Goal: Contribute content

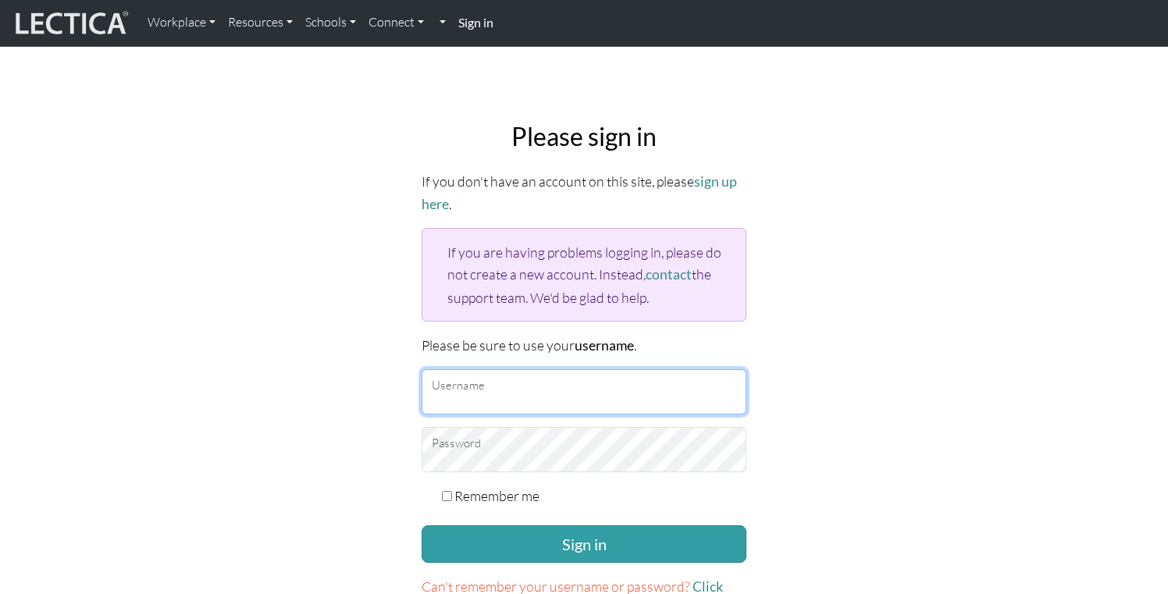
click at [507, 383] on input "Username" at bounding box center [584, 391] width 325 height 45
type input "mattgarr"
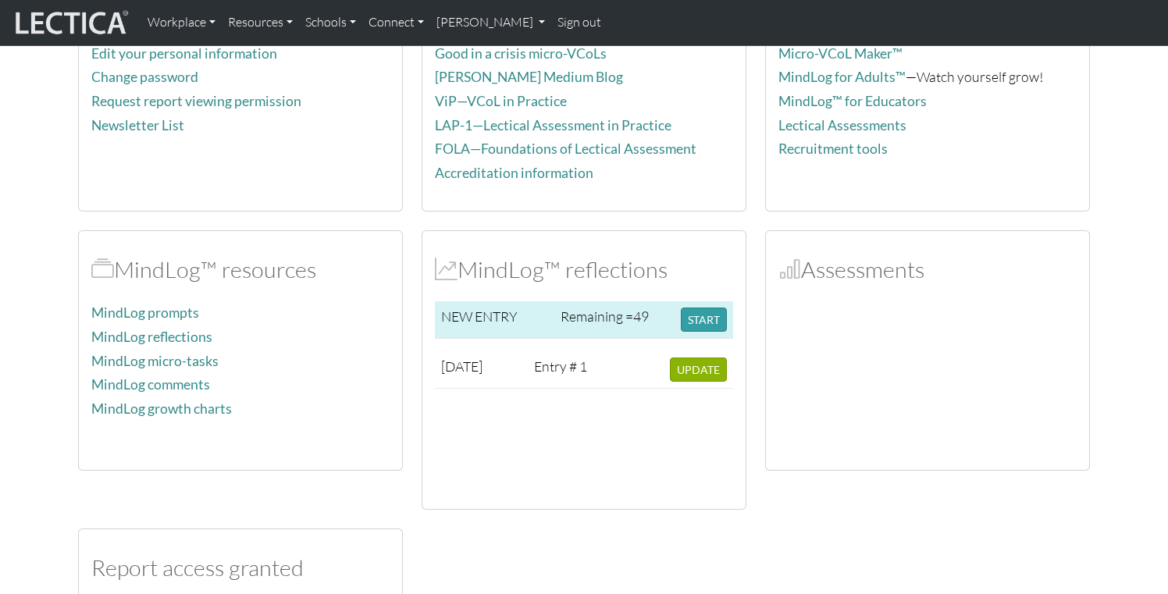
scroll to position [198, 0]
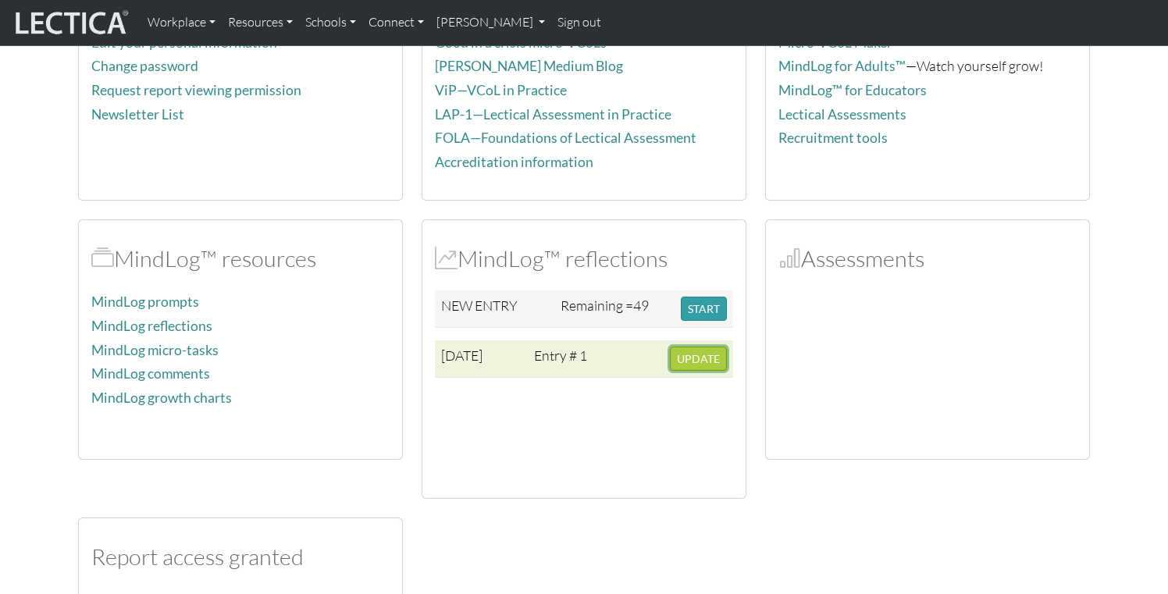
click at [698, 361] on span "UPDATE" at bounding box center [698, 358] width 43 height 13
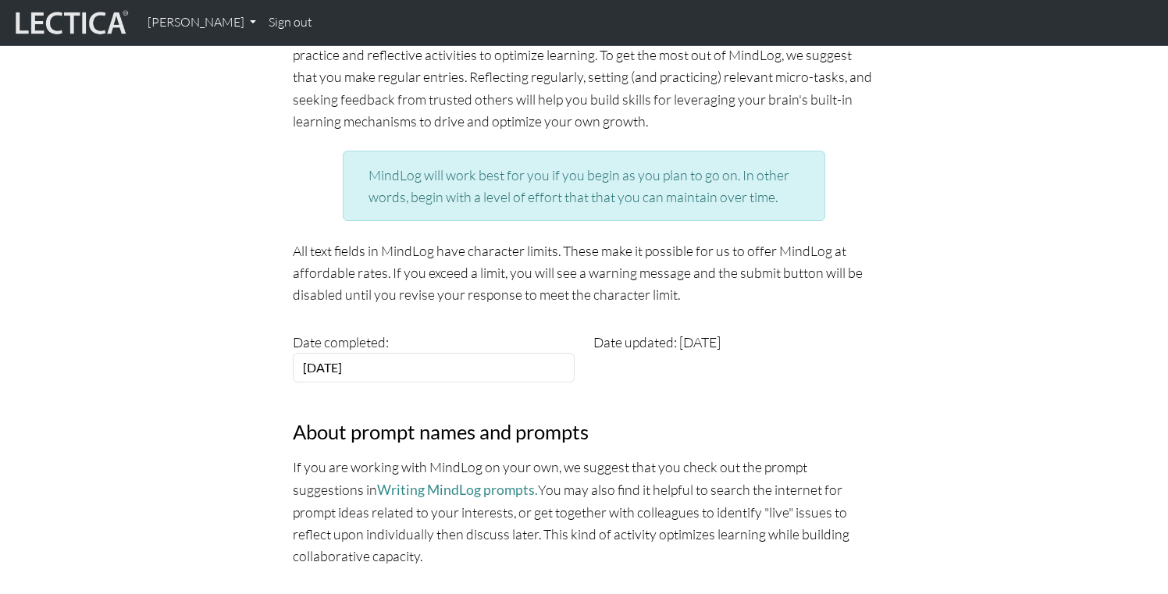
scroll to position [204, 0]
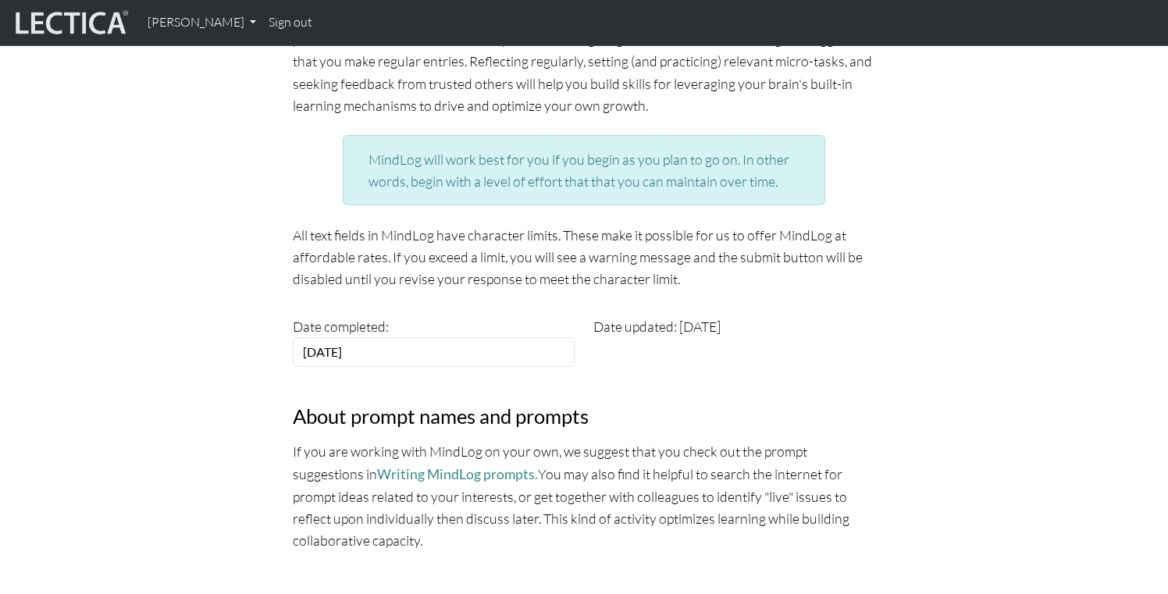
click at [643, 258] on p "All text fields in MindLog have character limits. These make it possible for us…" at bounding box center [584, 257] width 582 height 66
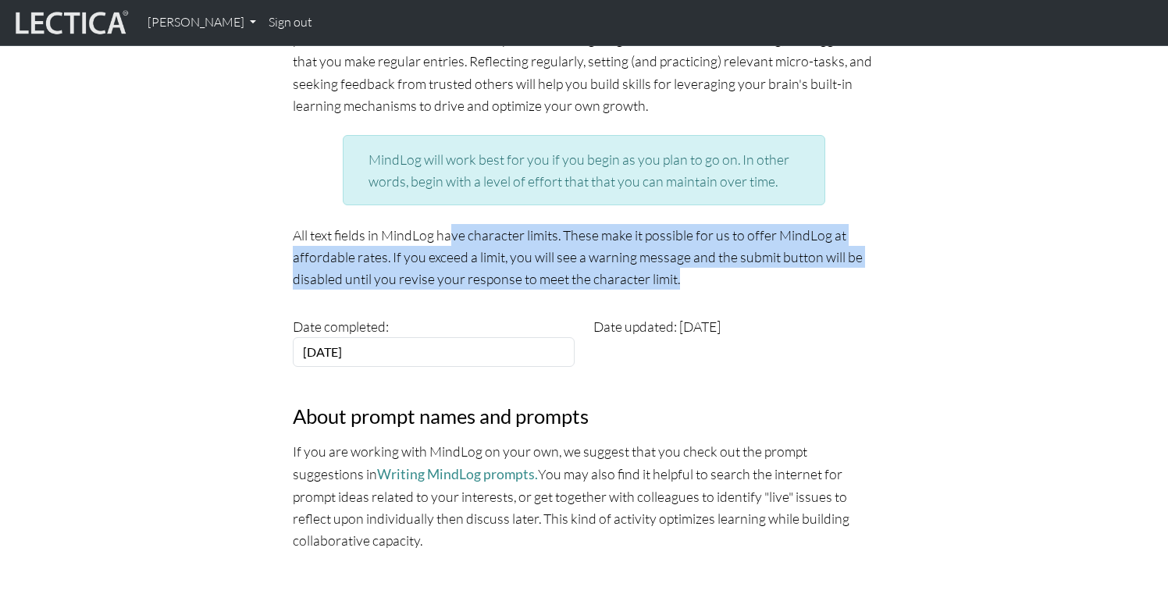
click at [643, 258] on p "All text fields in MindLog have character limits. These make it possible for us…" at bounding box center [584, 257] width 582 height 66
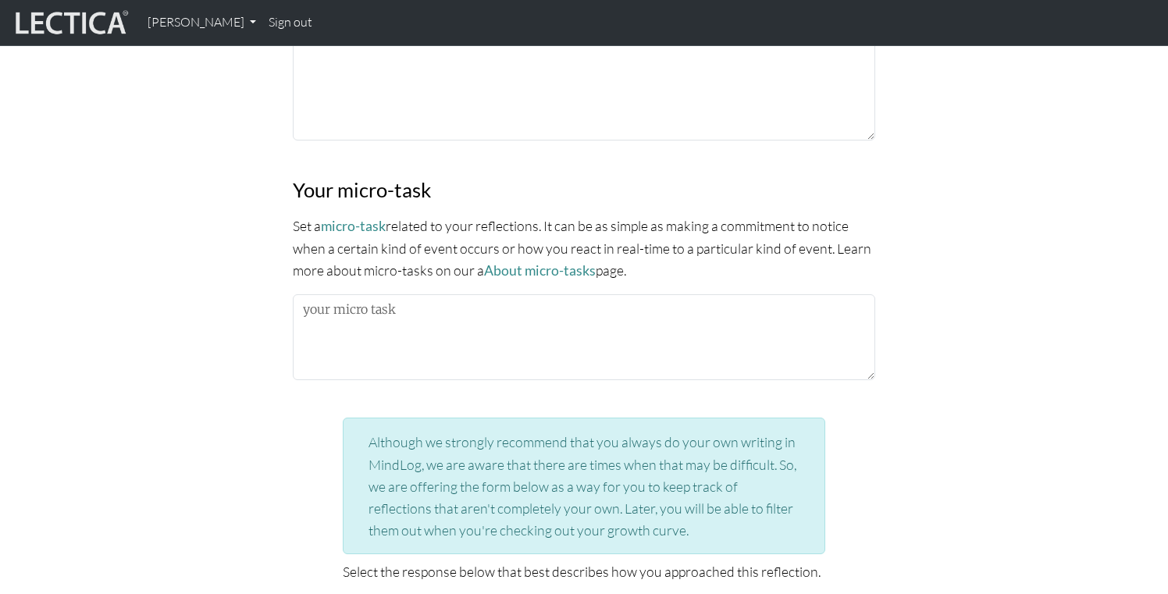
scroll to position [1325, 0]
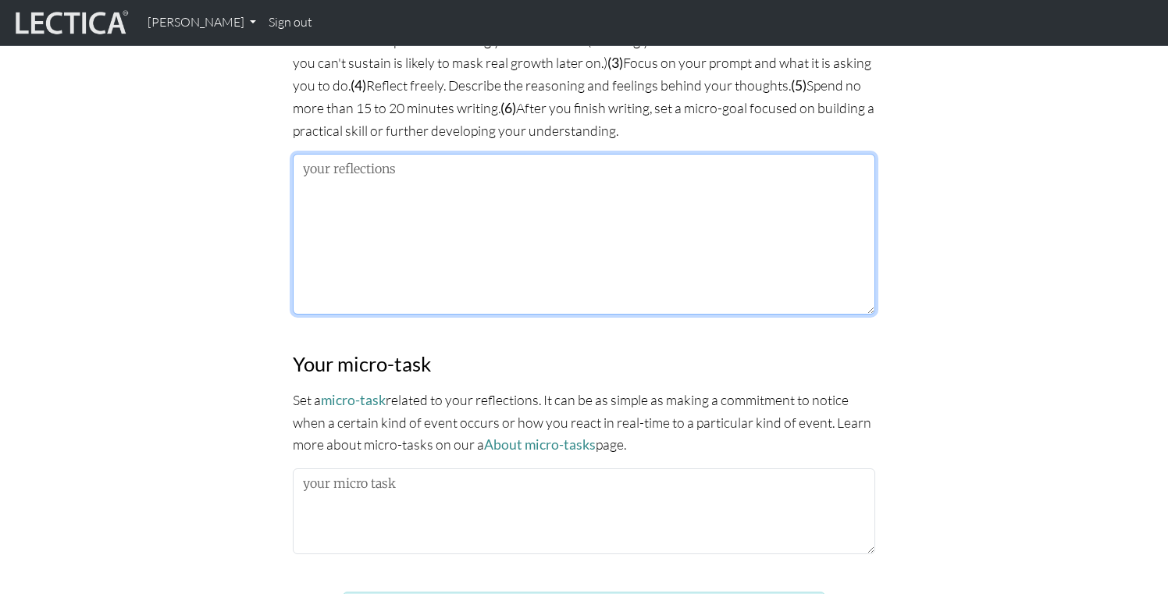
click at [698, 269] on textarea at bounding box center [584, 234] width 582 height 161
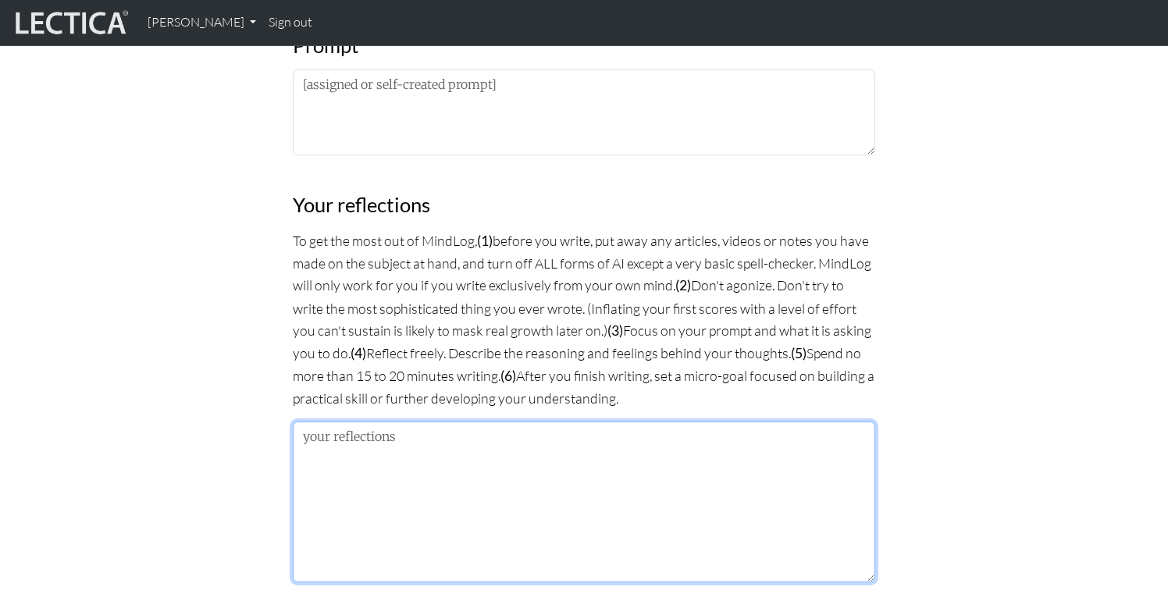
scroll to position [864, 0]
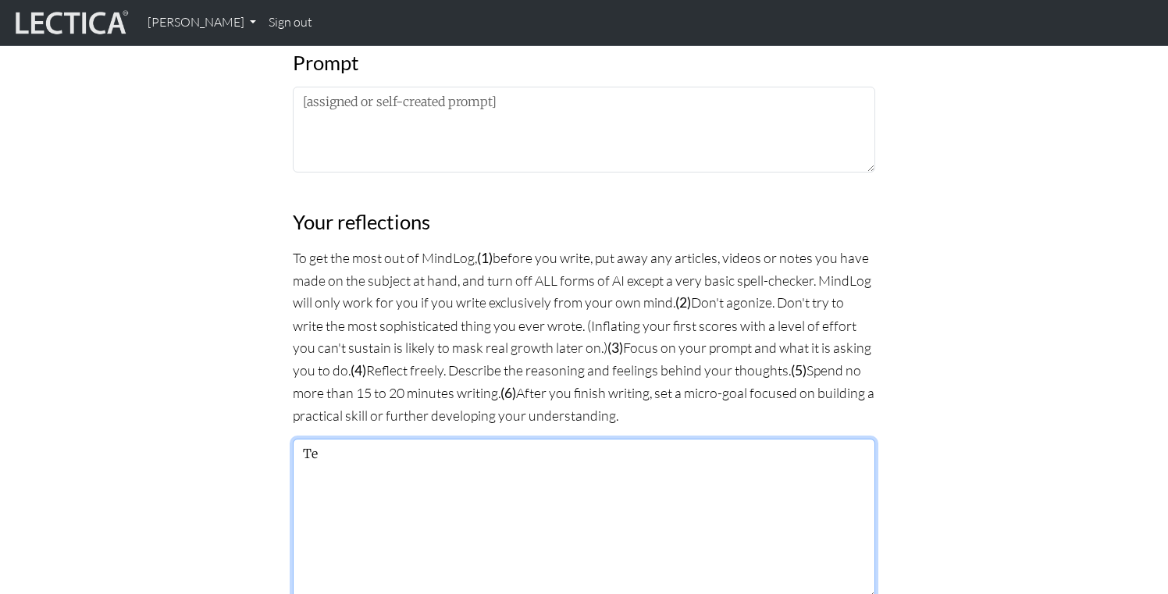
type textarea "T"
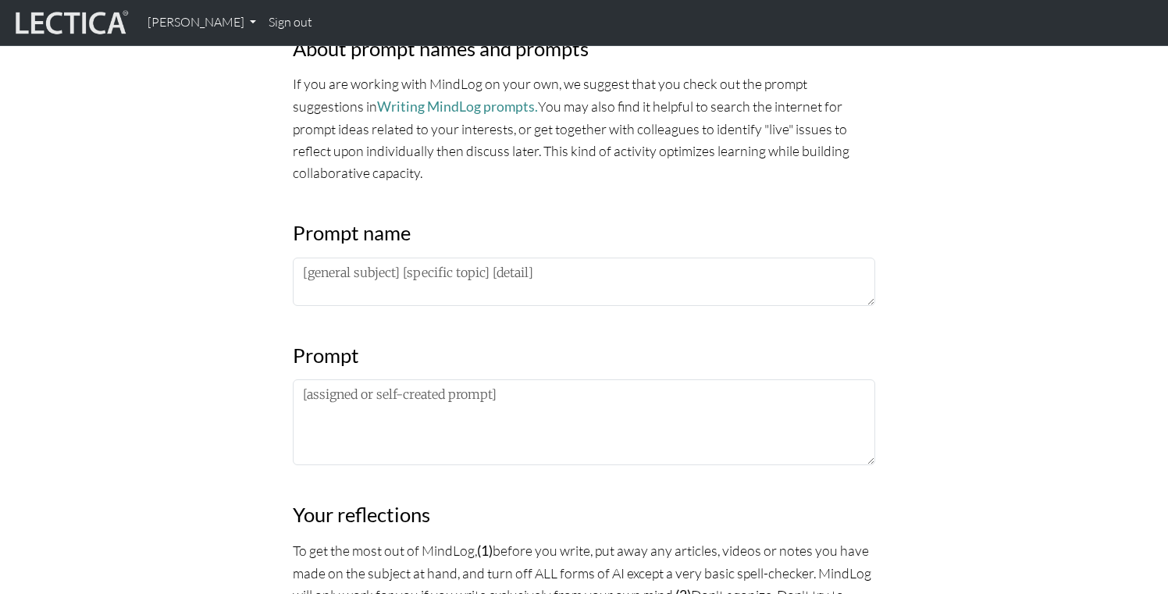
scroll to position [554, 0]
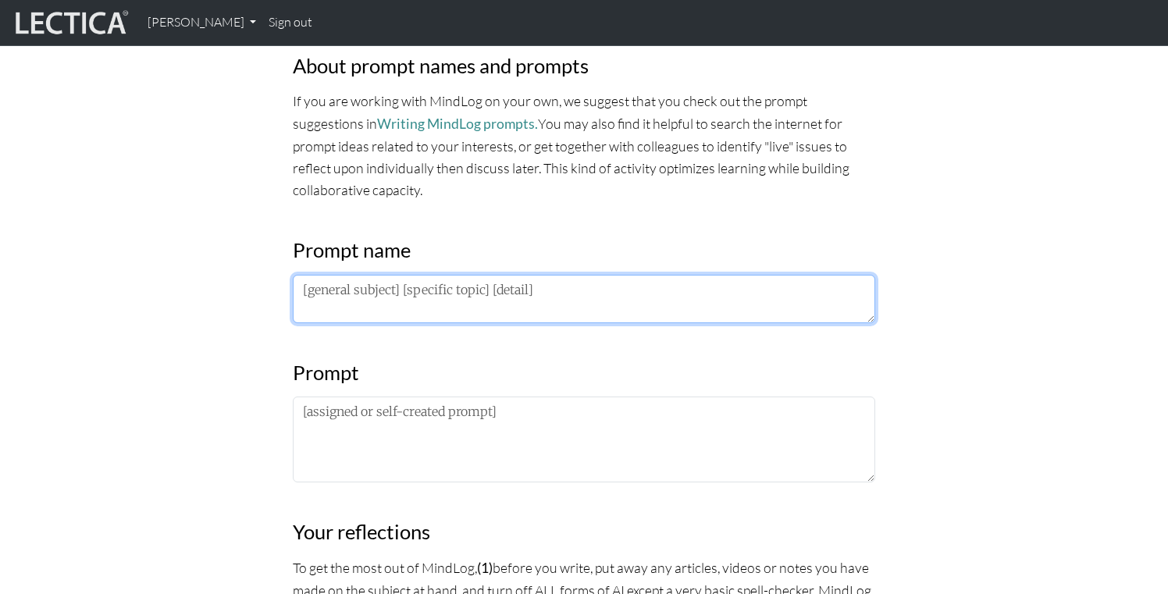
click at [502, 295] on textarea at bounding box center [584, 299] width 582 height 48
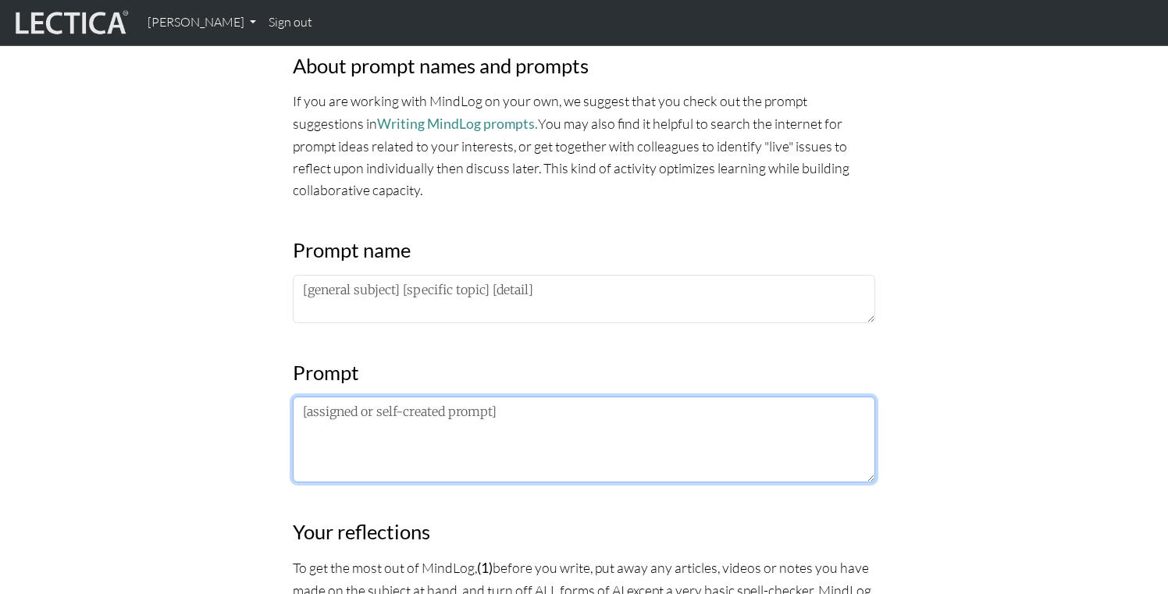
click at [501, 449] on textarea at bounding box center [584, 440] width 582 height 86
paste textarea "Extrospective: What I am noticing about the lectures/frameworks/practices is…"
paste textarea "Introspective: What I am noticing about what I’m noticing is…"
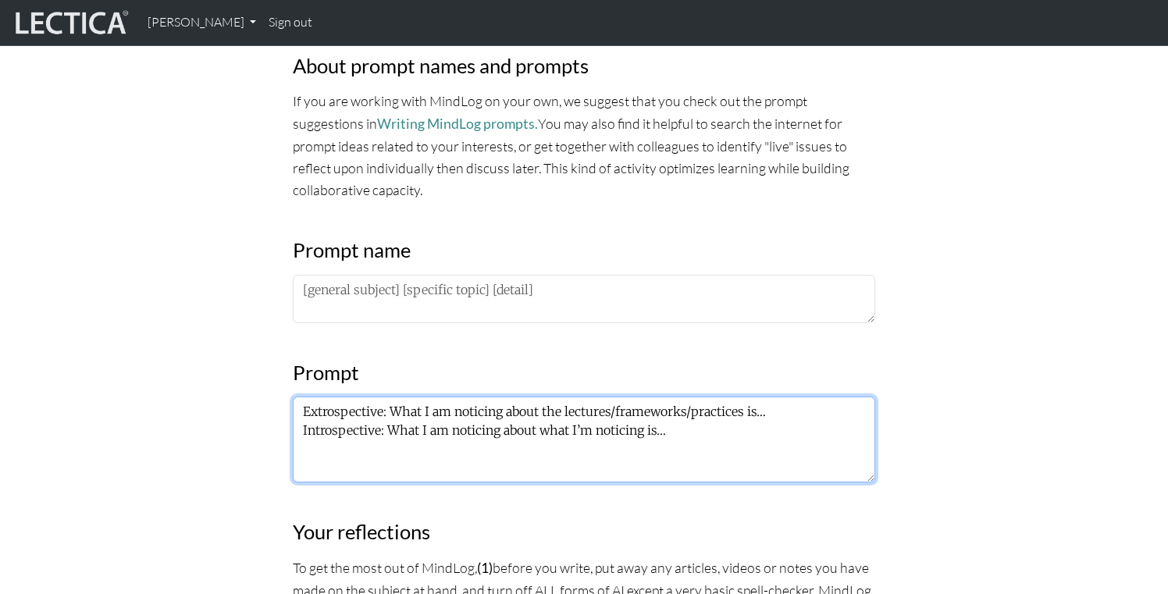
click at [305, 432] on textarea "Extrospective: What I am noticing about the lectures/frameworks/practices is… I…" at bounding box center [584, 440] width 582 height 86
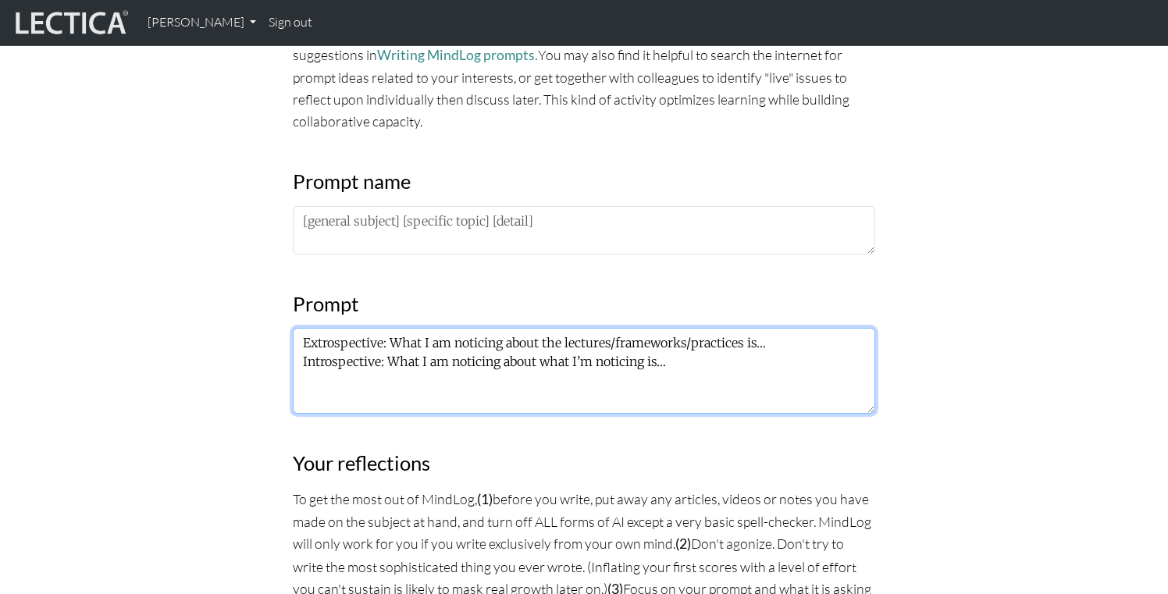
scroll to position [625, 0]
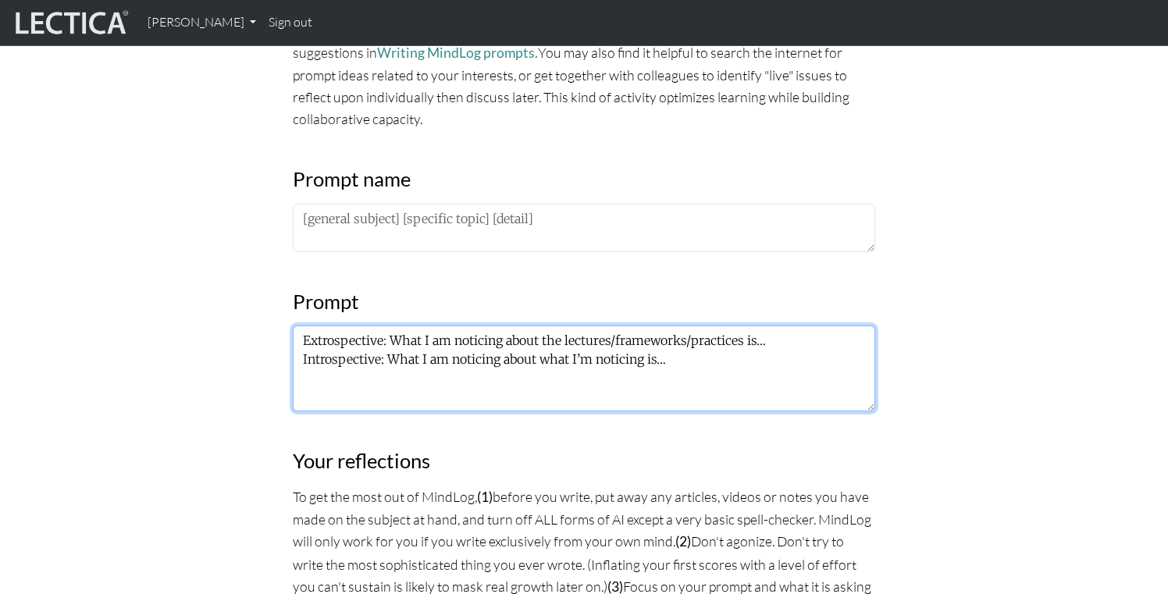
type textarea "Extrospective: What I am noticing about the lectures/frameworks/practices is… I…"
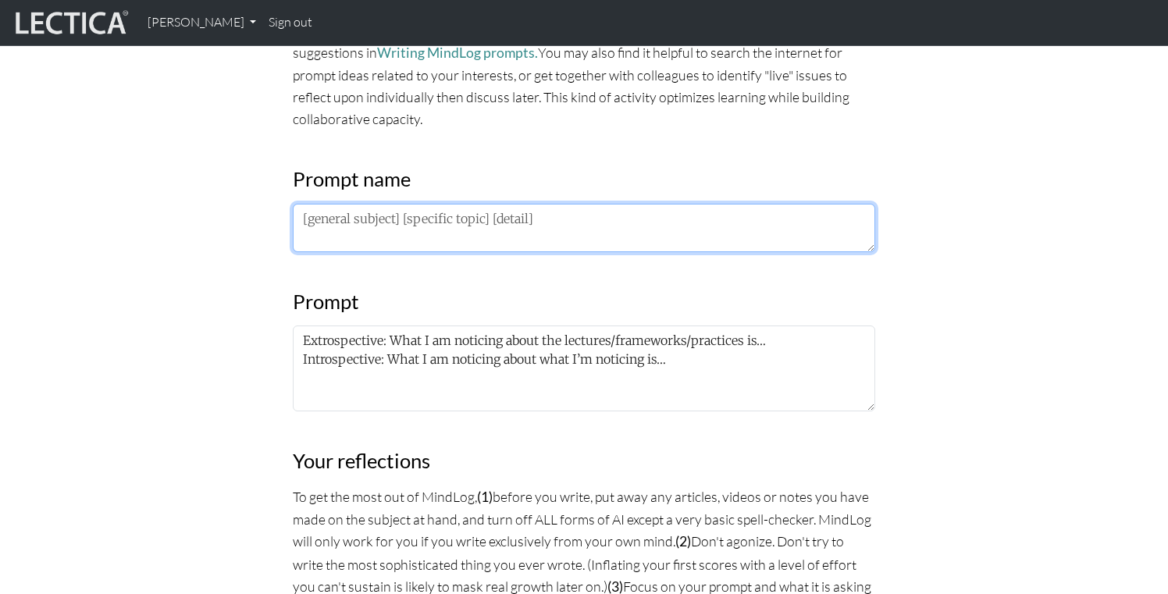
click at [337, 208] on textarea at bounding box center [584, 228] width 582 height 48
type textarea "Extrospective / Introspective Prompt"
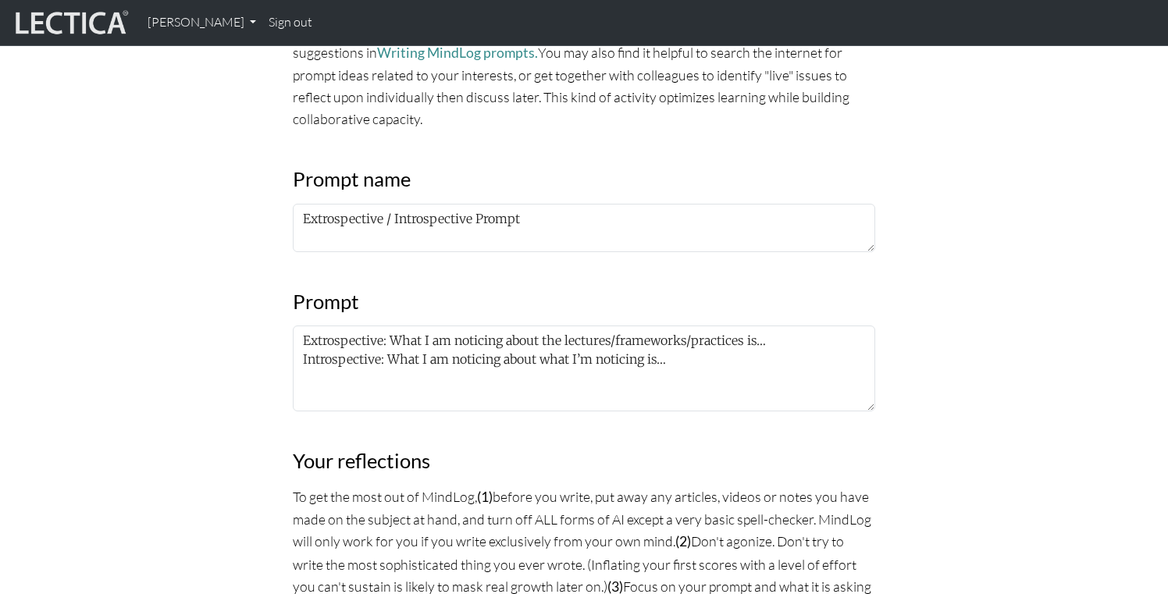
click at [222, 408] on div "MindLog is a tool for reflecting on and learning from life experience. It's des…" at bounding box center [584, 535] width 1031 height 1900
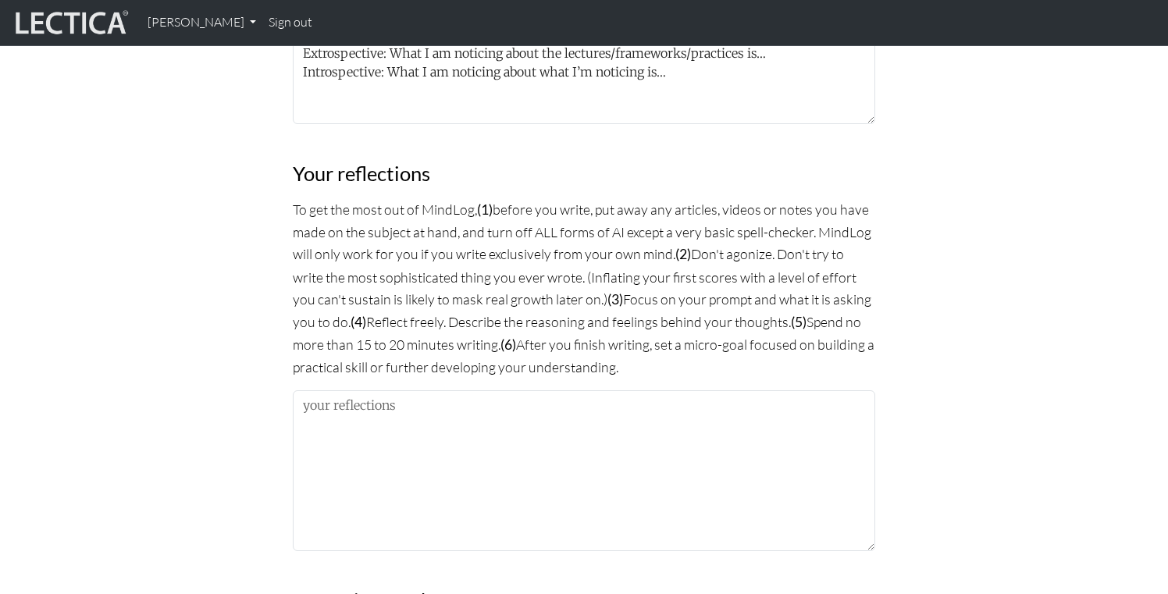
scroll to position [914, 0]
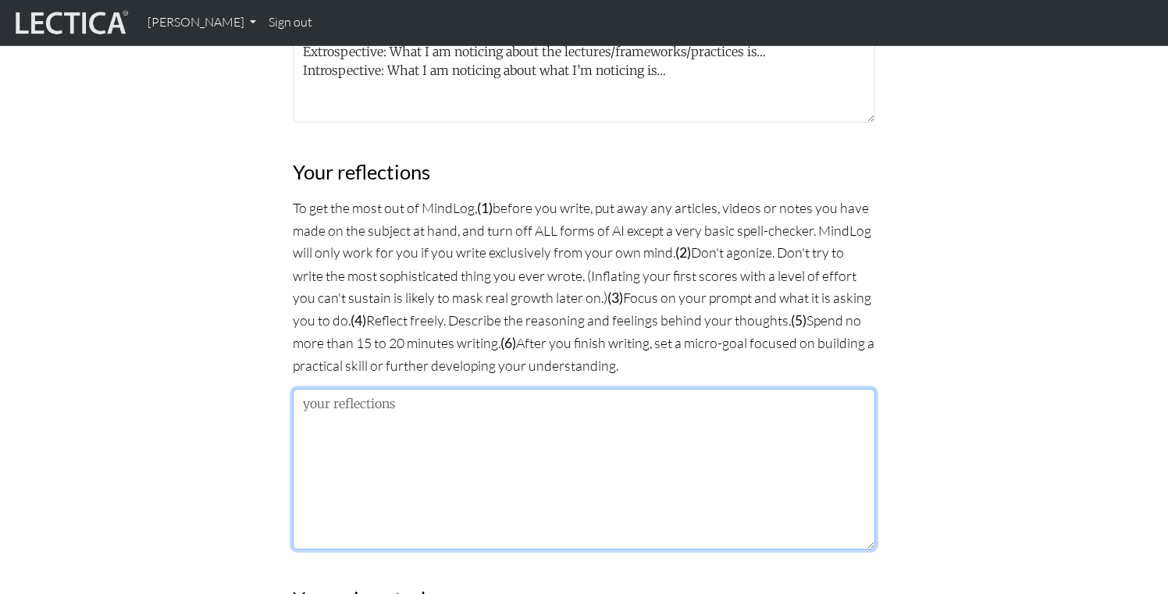
click at [390, 443] on textarea at bounding box center [584, 469] width 582 height 161
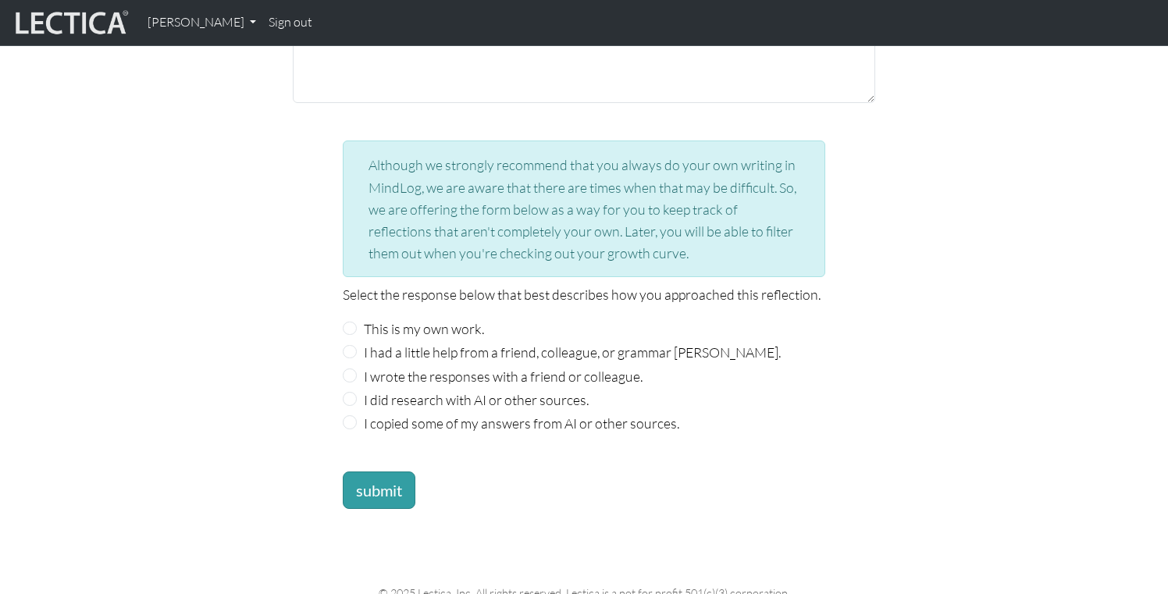
scroll to position [1614, 0]
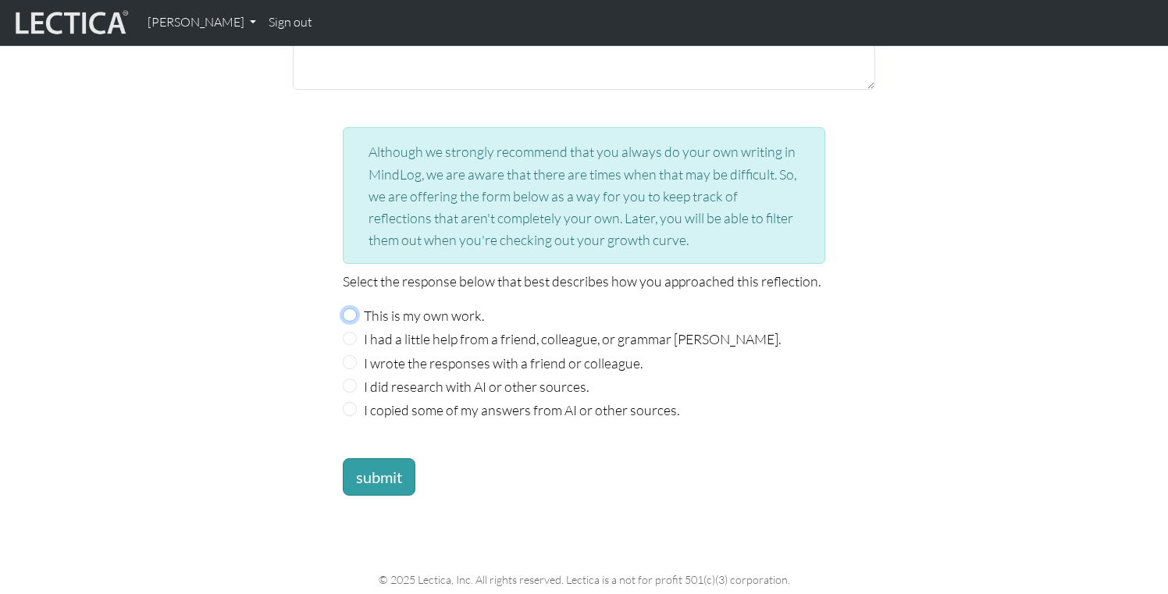
click at [345, 308] on input "This is my own work." at bounding box center [350, 315] width 14 height 14
radio input "true"
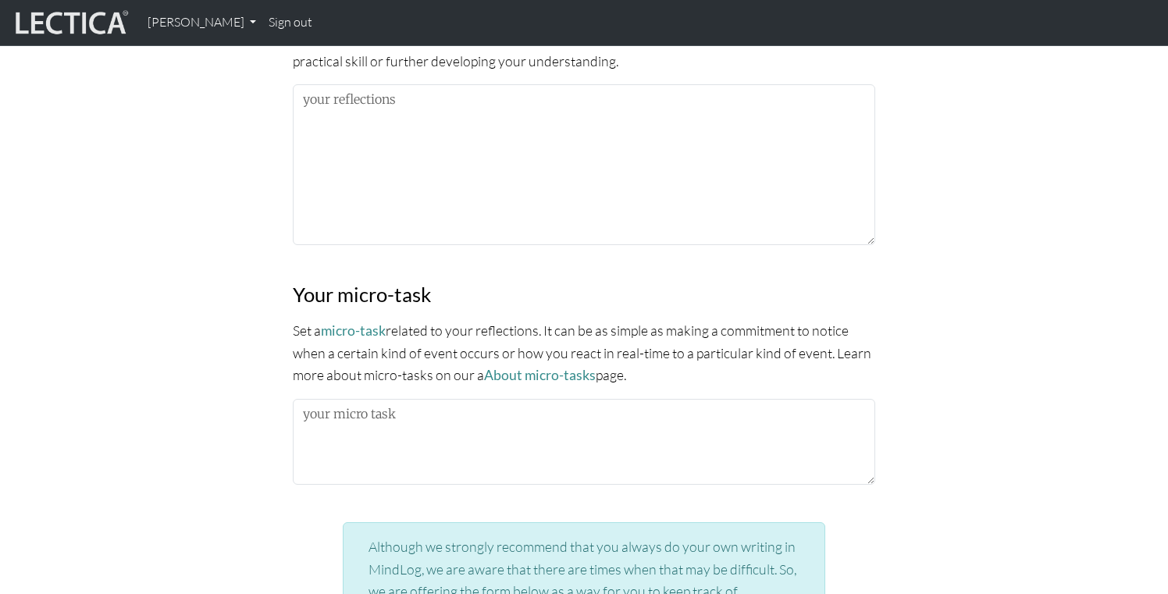
scroll to position [1208, 0]
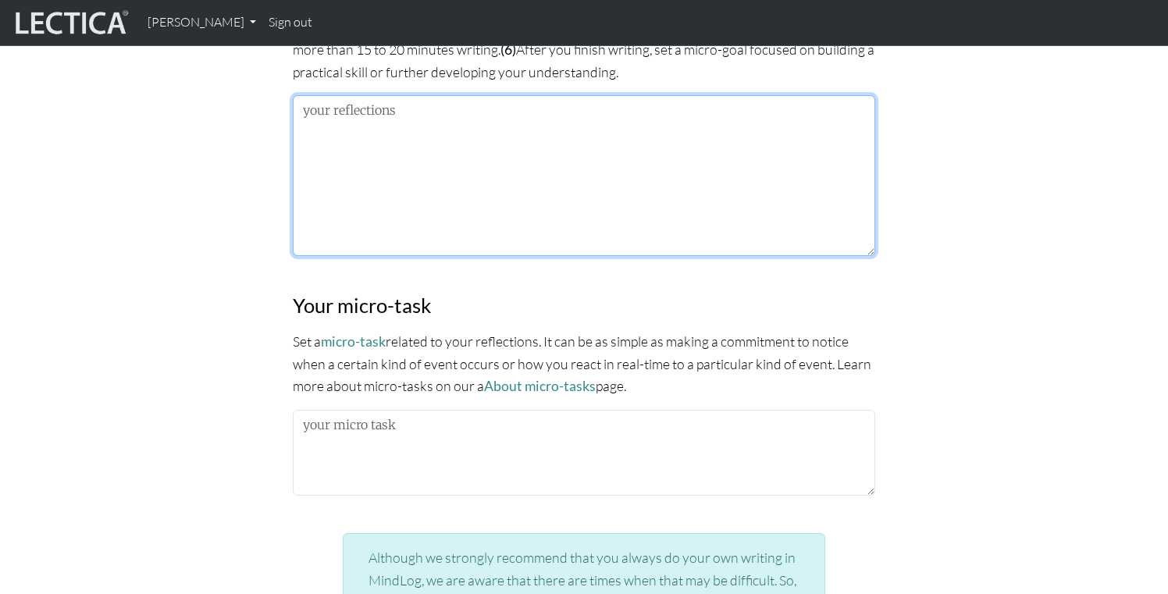
click at [429, 201] on textarea at bounding box center [584, 175] width 582 height 161
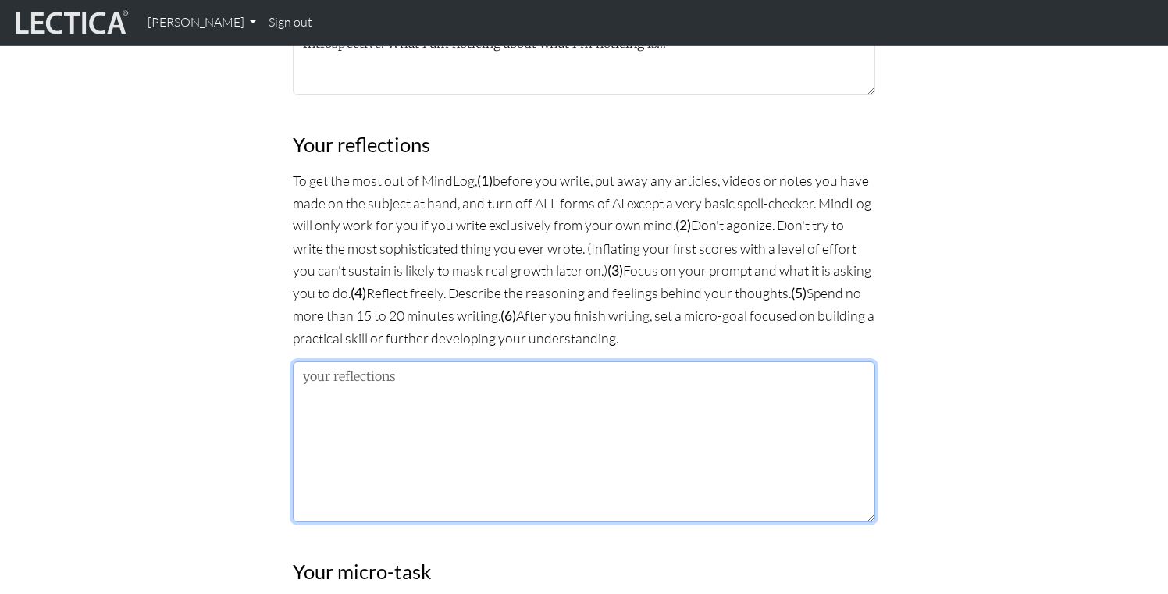
scroll to position [939, 0]
paste textarea "Loremipsumdol: Sita C ad elitsedd eiusm tem incididu/utlaboreet/doloremag al… E…"
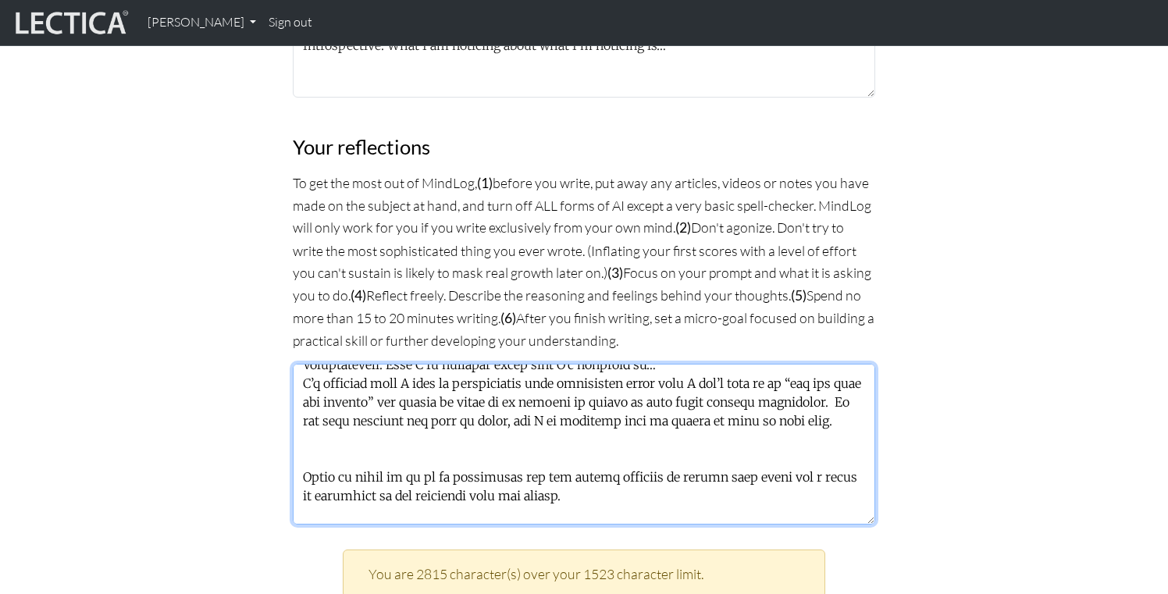
scroll to position [742, 0]
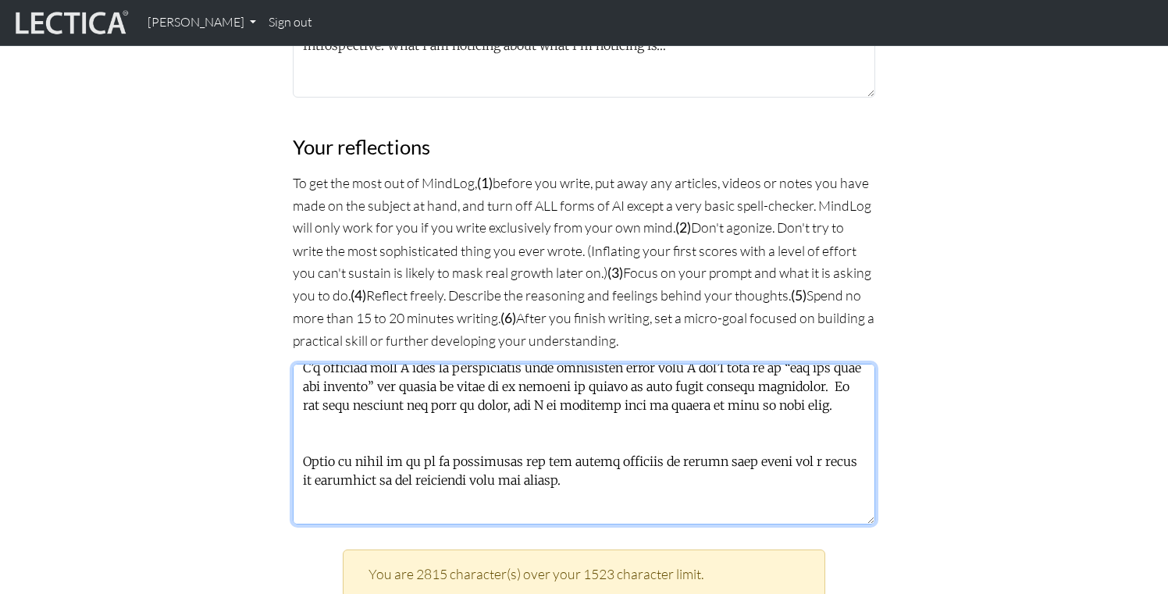
click at [404, 418] on textarea at bounding box center [584, 444] width 582 height 161
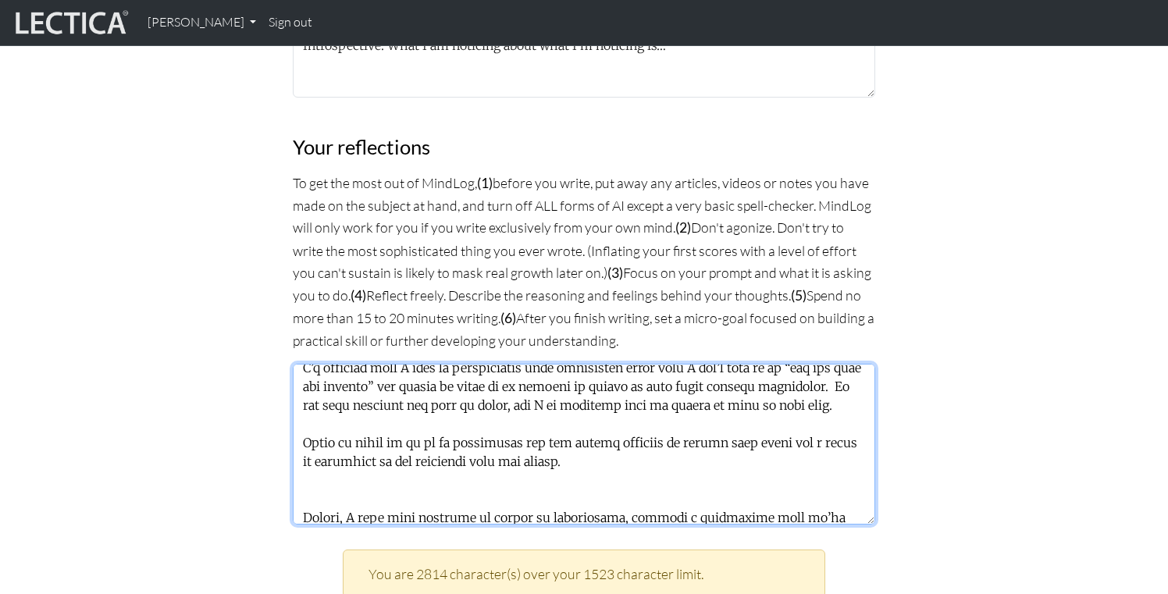
click at [365, 459] on textarea at bounding box center [584, 444] width 582 height 161
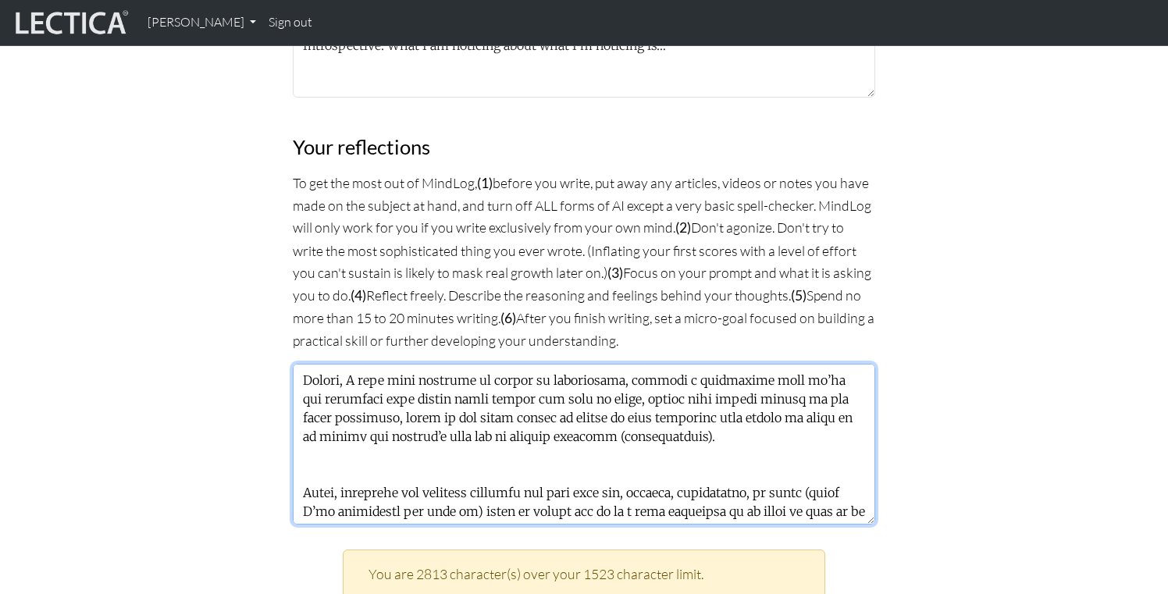
scroll to position [875, 0]
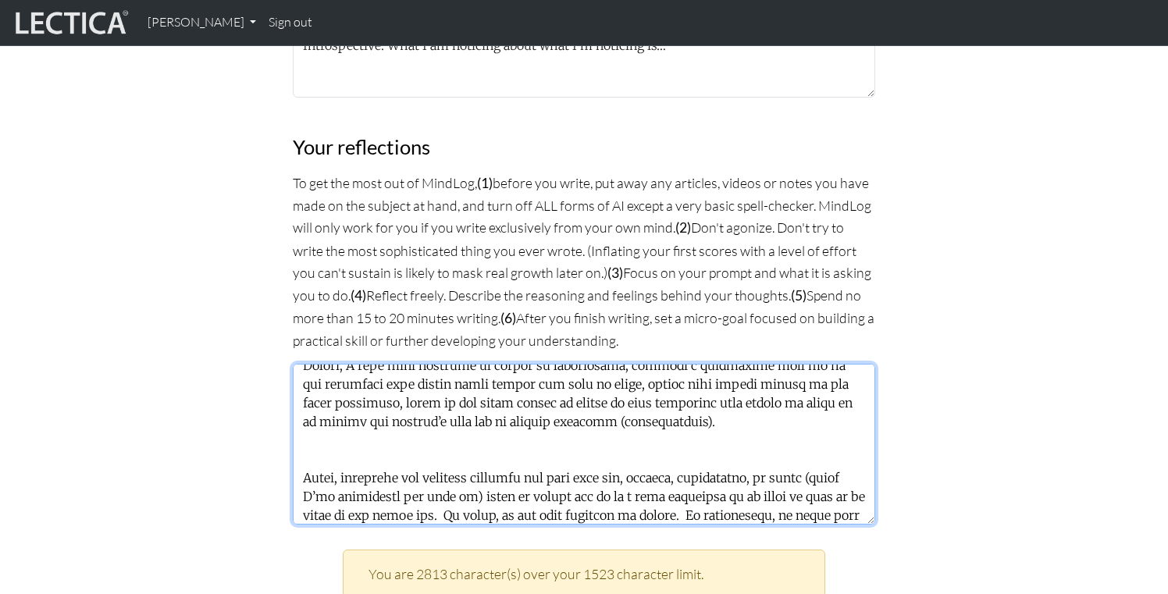
click at [337, 419] on textarea at bounding box center [584, 444] width 582 height 161
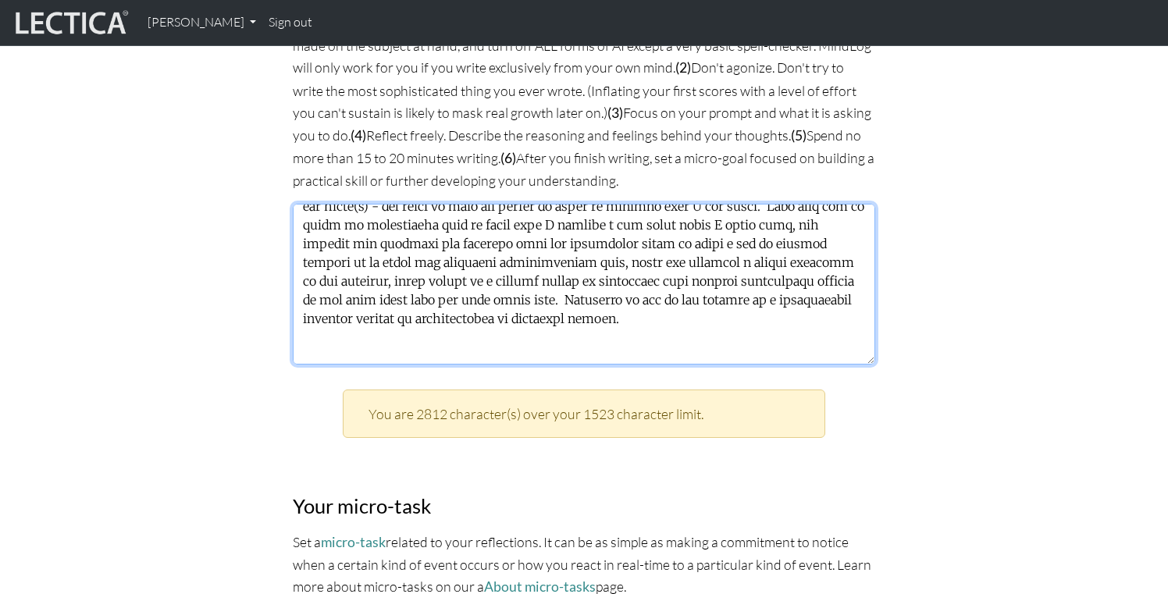
scroll to position [404, 0]
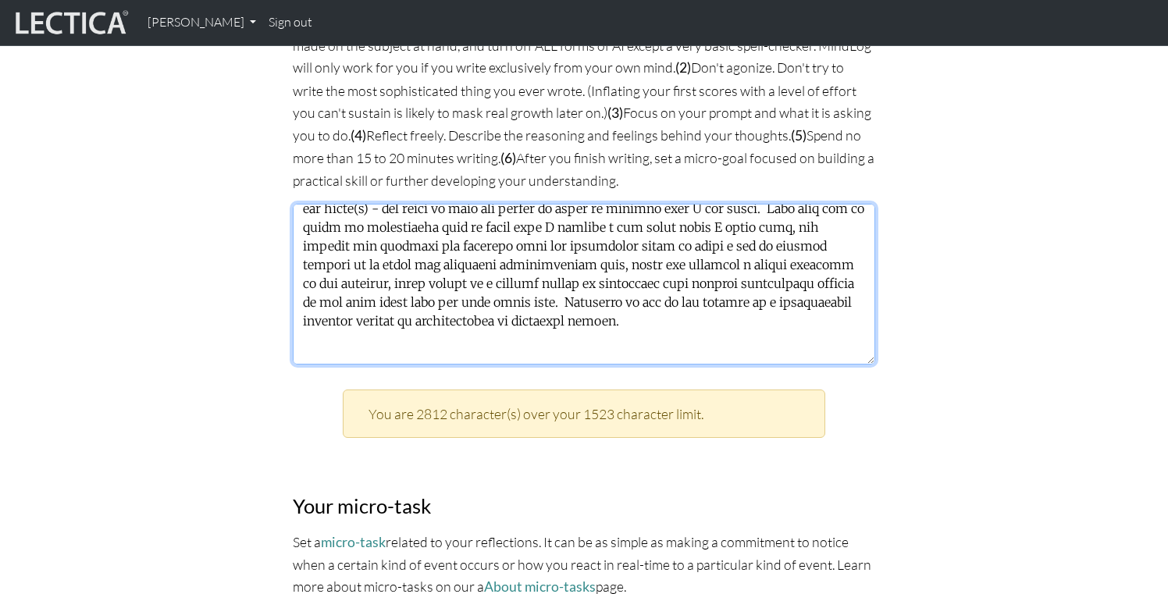
click at [387, 312] on textarea at bounding box center [584, 284] width 582 height 161
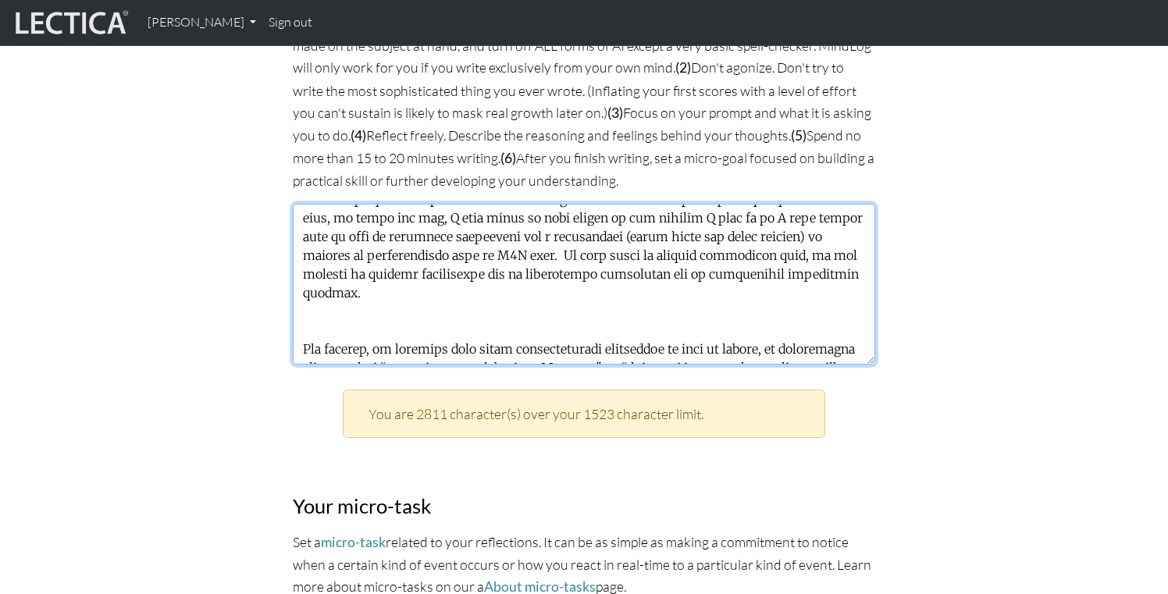
scroll to position [130, 0]
click at [354, 285] on textarea at bounding box center [584, 284] width 582 height 161
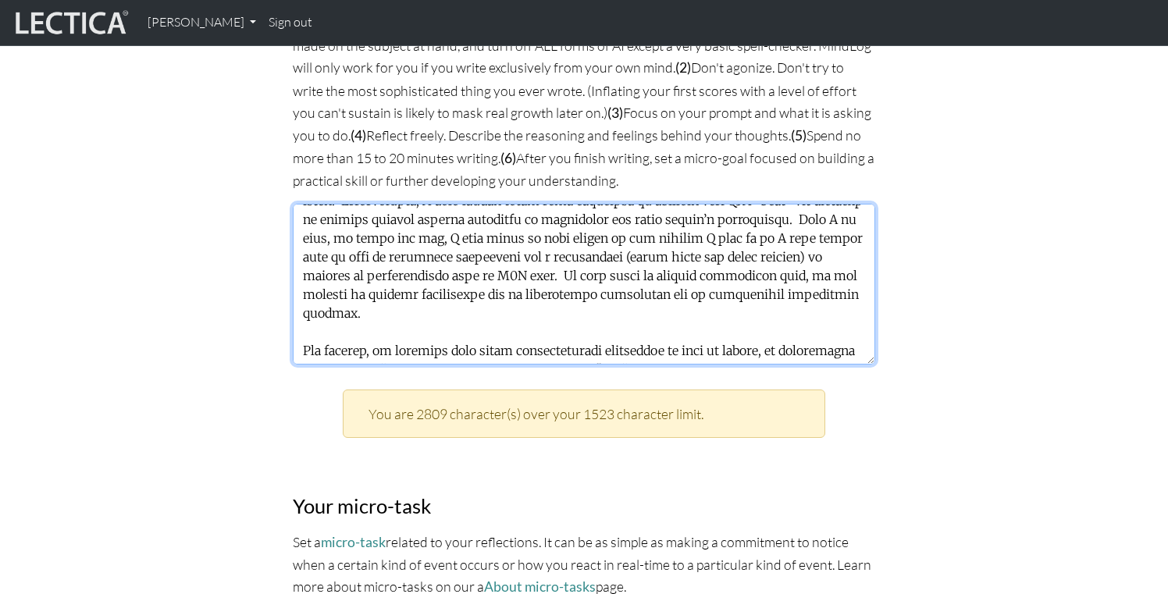
scroll to position [0, 0]
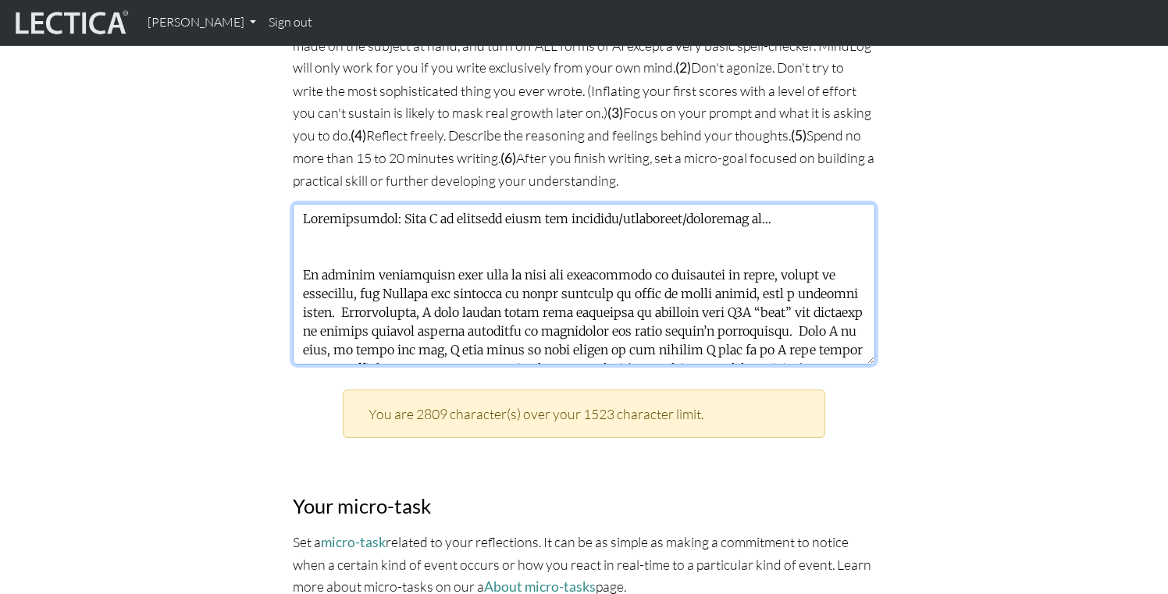
click at [323, 244] on textarea at bounding box center [584, 284] width 582 height 161
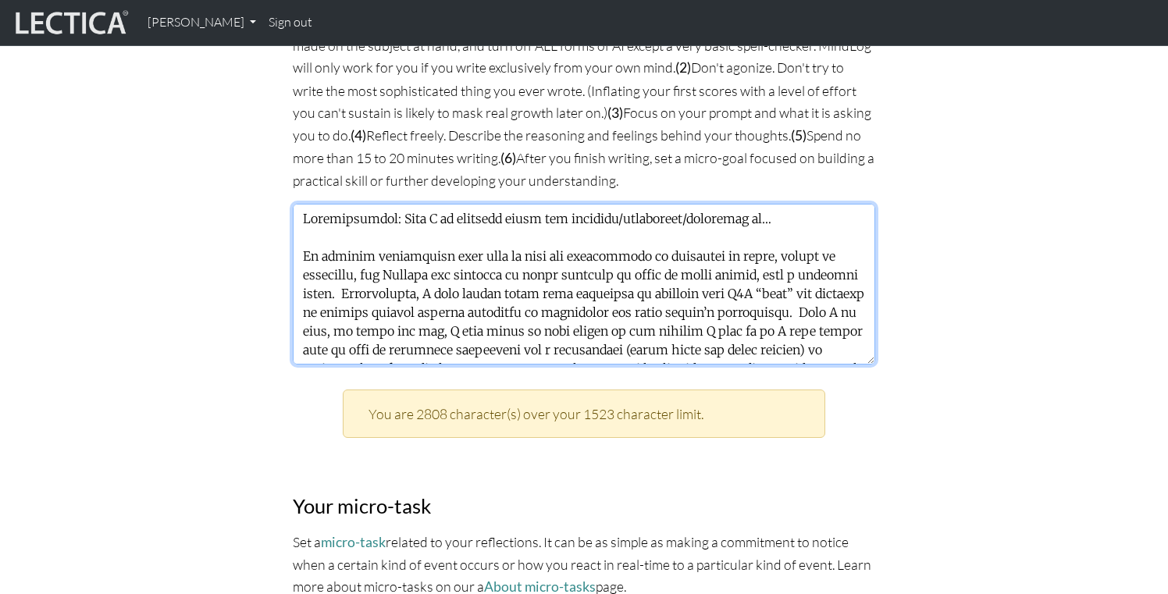
click at [332, 215] on textarea at bounding box center [584, 284] width 582 height 161
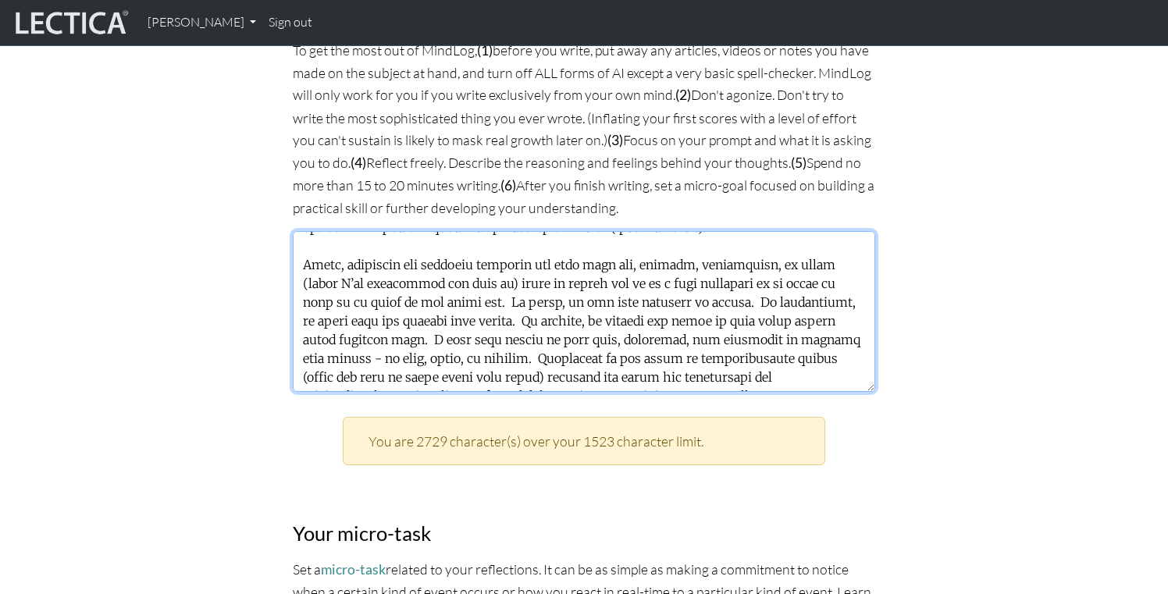
scroll to position [1071, 0]
click at [359, 288] on textarea at bounding box center [584, 312] width 582 height 161
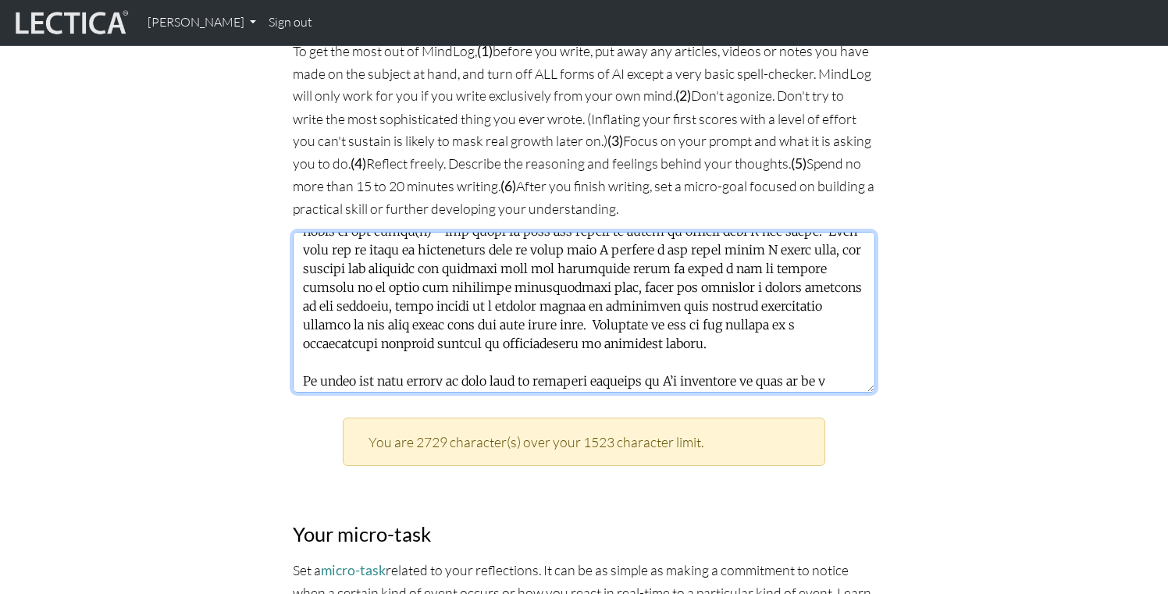
drag, startPoint x: 792, startPoint y: 352, endPoint x: 549, endPoint y: 212, distance: 280.8
click at [549, 212] on div "MindLog is a tool for reflecting on and learning from life experience. It's des…" at bounding box center [583, 135] width 601 height 1992
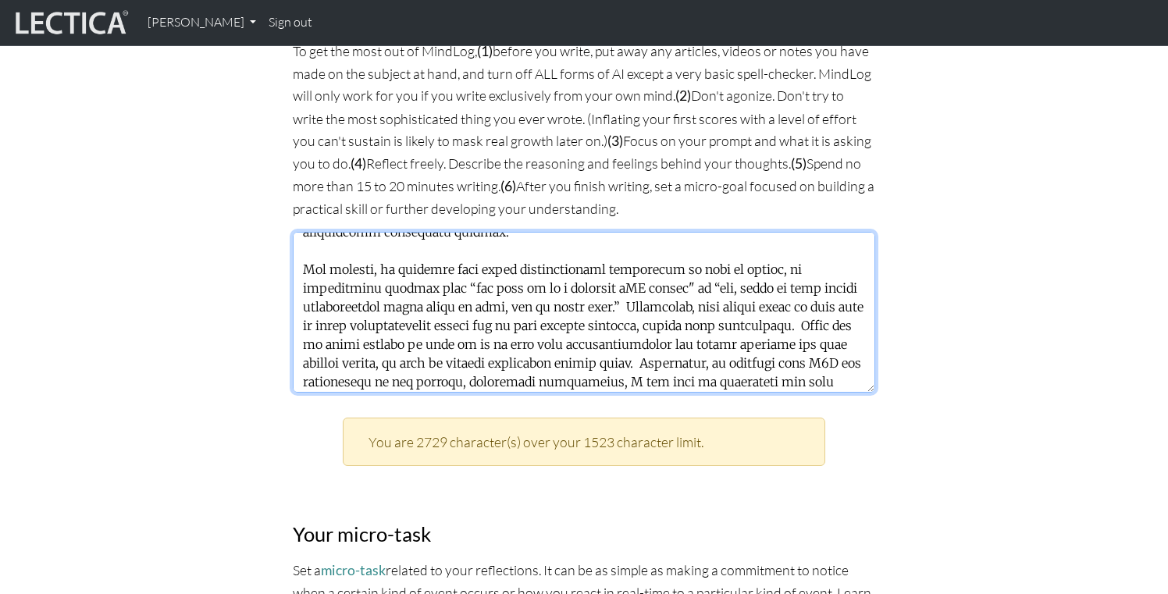
scroll to position [0, 0]
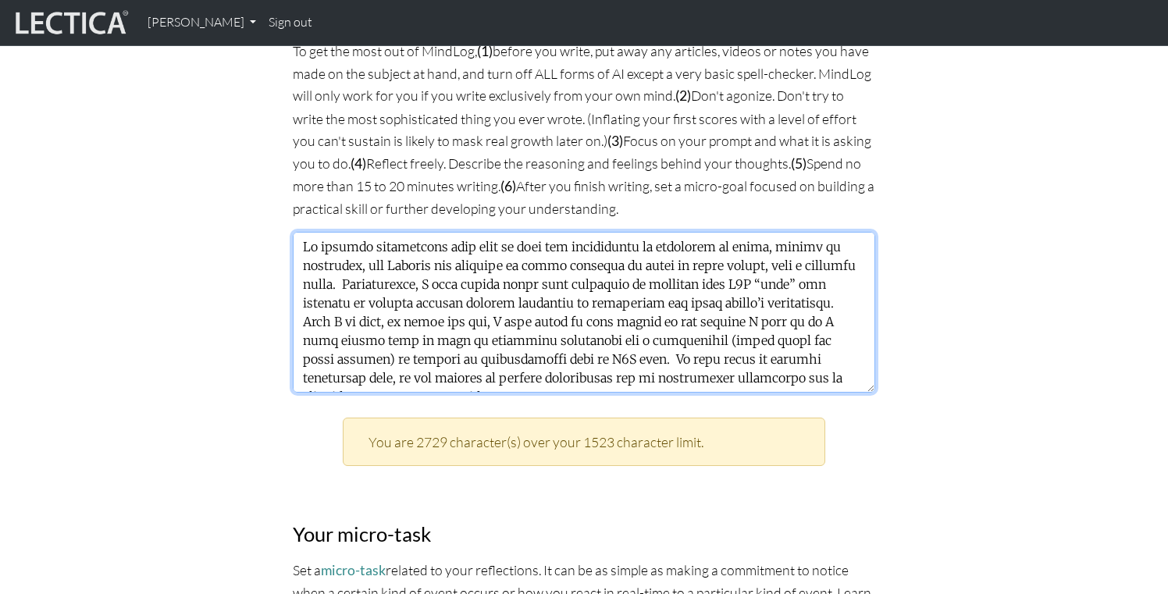
click at [301, 244] on textarea at bounding box center [584, 312] width 582 height 161
click at [602, 276] on textarea at bounding box center [584, 312] width 582 height 161
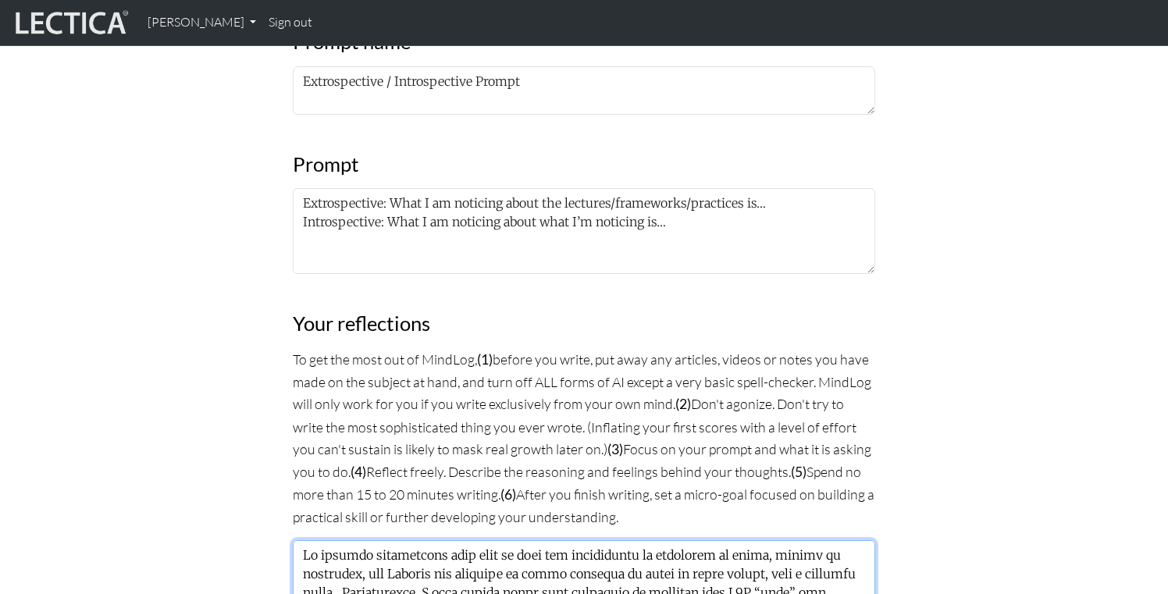
scroll to position [755, 0]
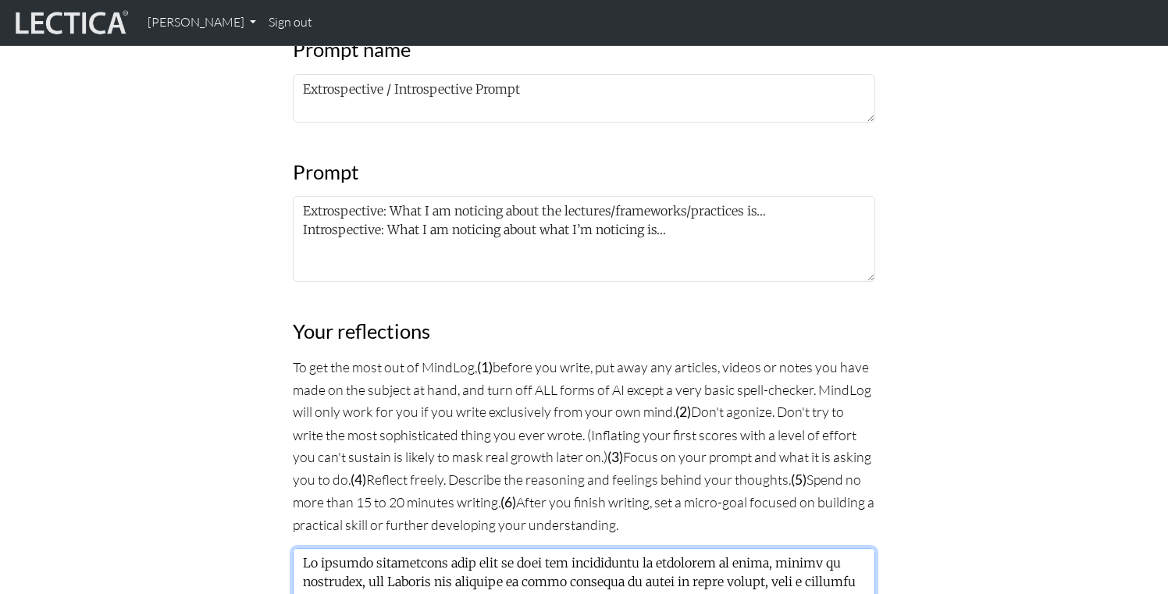
paste textarea "This week, I saw my leadership frameworks merge into a virtuous cycle. By apply…"
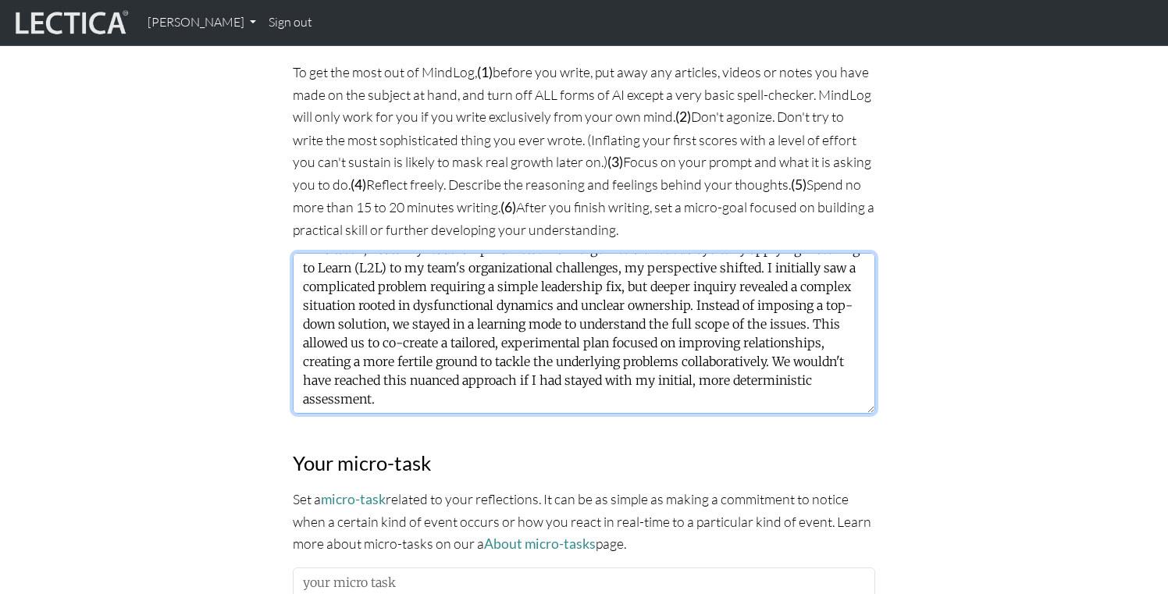
scroll to position [56, 0]
paste textarea "I'm noticing a significant internal shift in my role from being "the guy with t…"
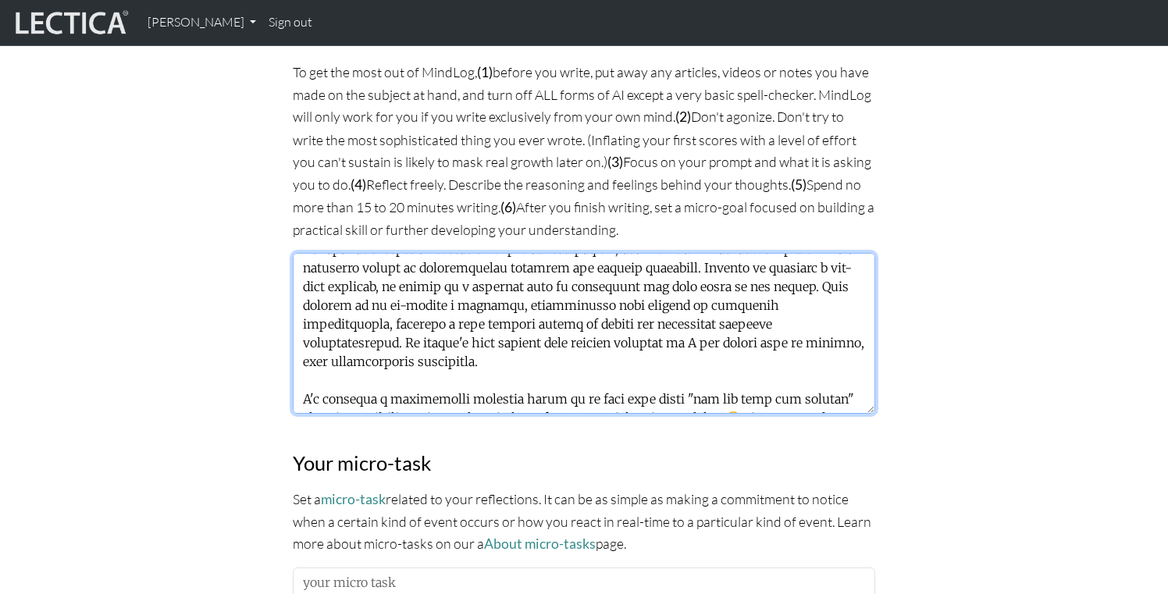
scroll to position [181, 0]
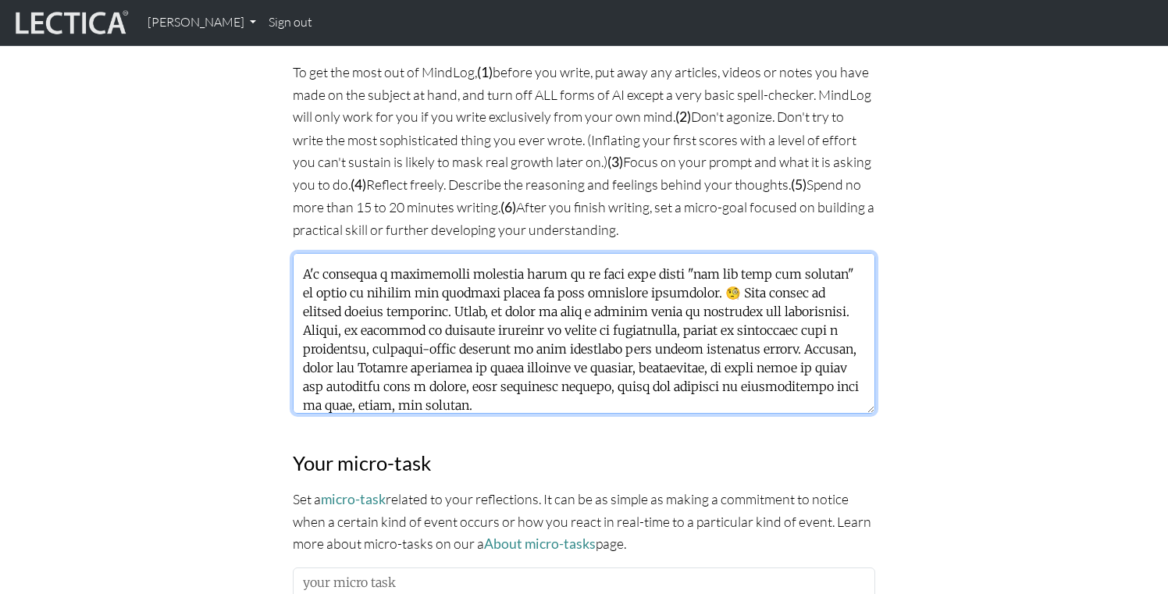
click at [724, 290] on textarea at bounding box center [584, 333] width 582 height 161
click at [544, 358] on textarea at bounding box center [584, 333] width 582 height 161
click at [641, 326] on textarea at bounding box center [584, 333] width 582 height 161
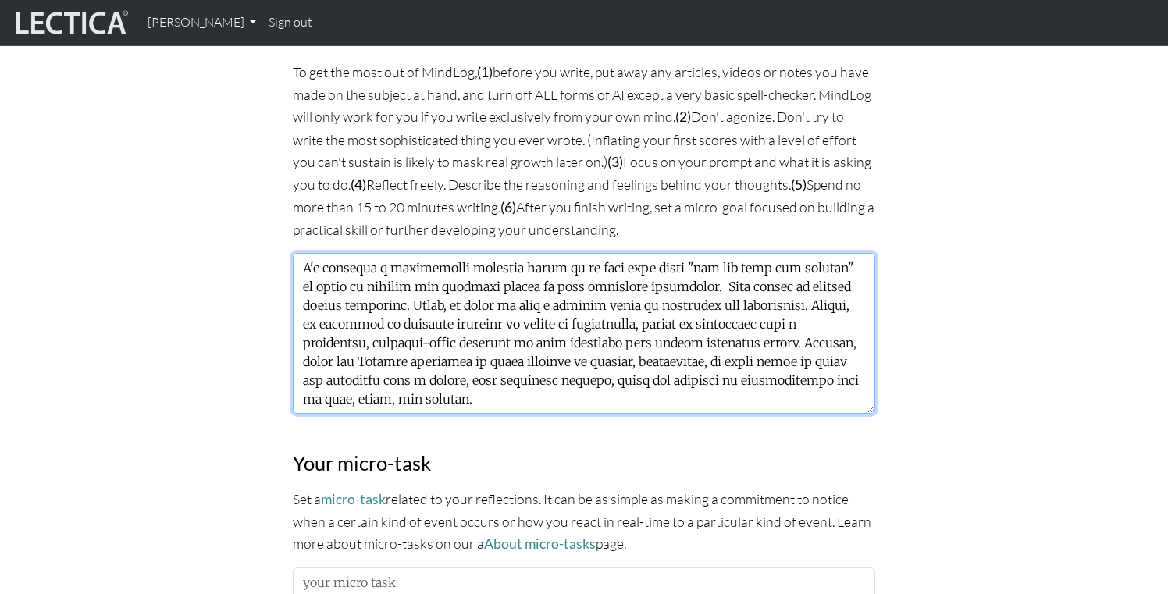
type textarea "This week, I saw my leadership frameworks merge into a virtuous cycle. By apply…"
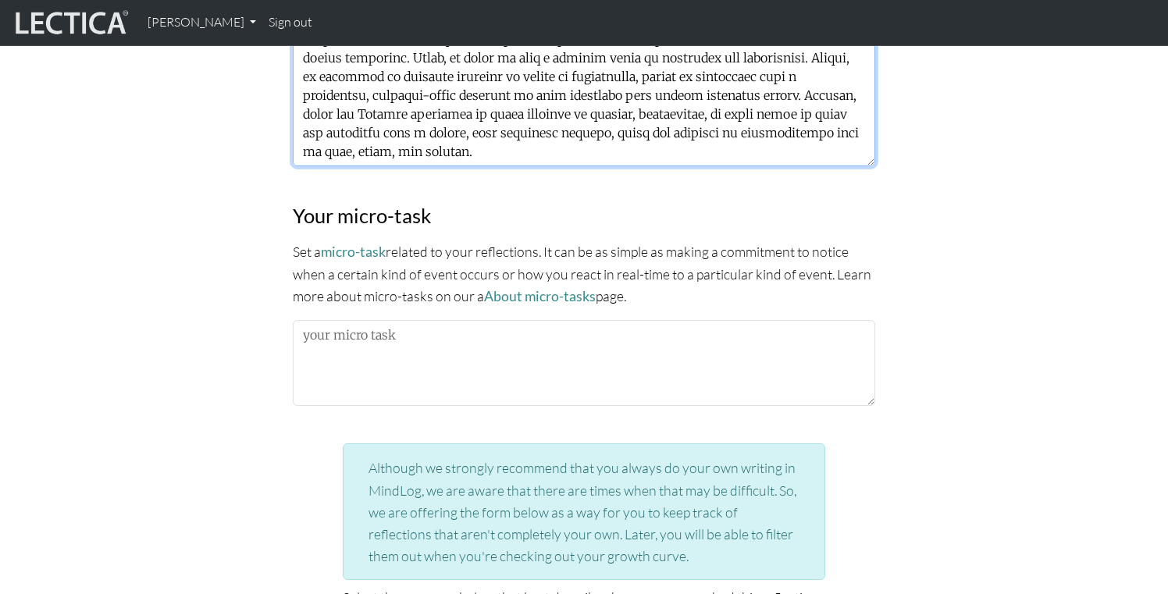
scroll to position [1309, 0]
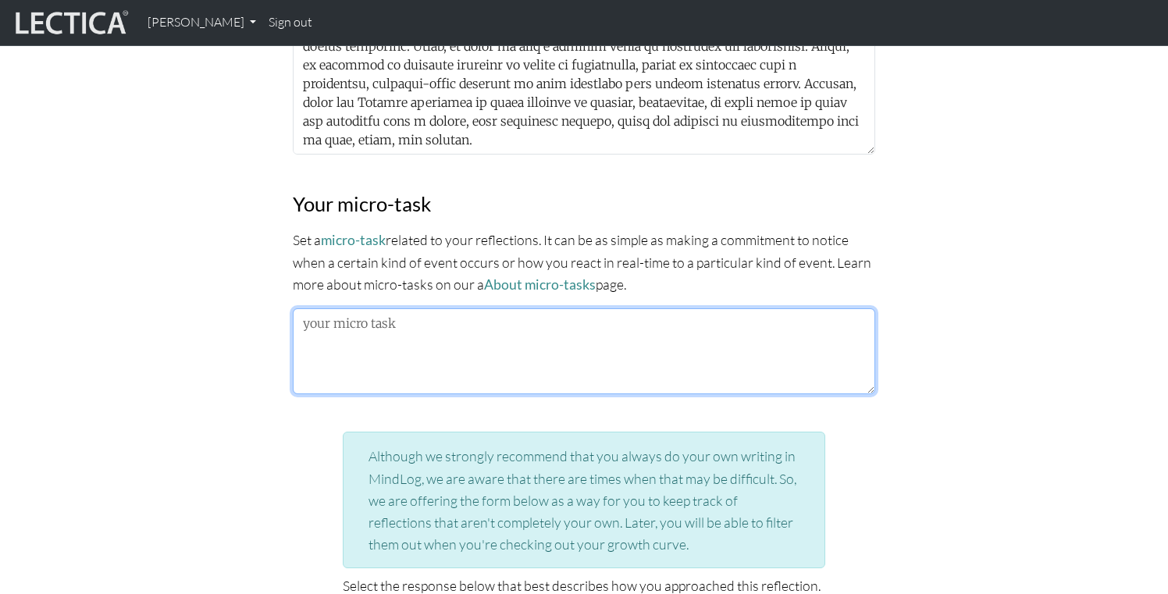
click at [539, 351] on textarea at bounding box center [584, 351] width 582 height 86
paste textarea "I will run a small experiment by going directly to a Product Manager in a cross…"
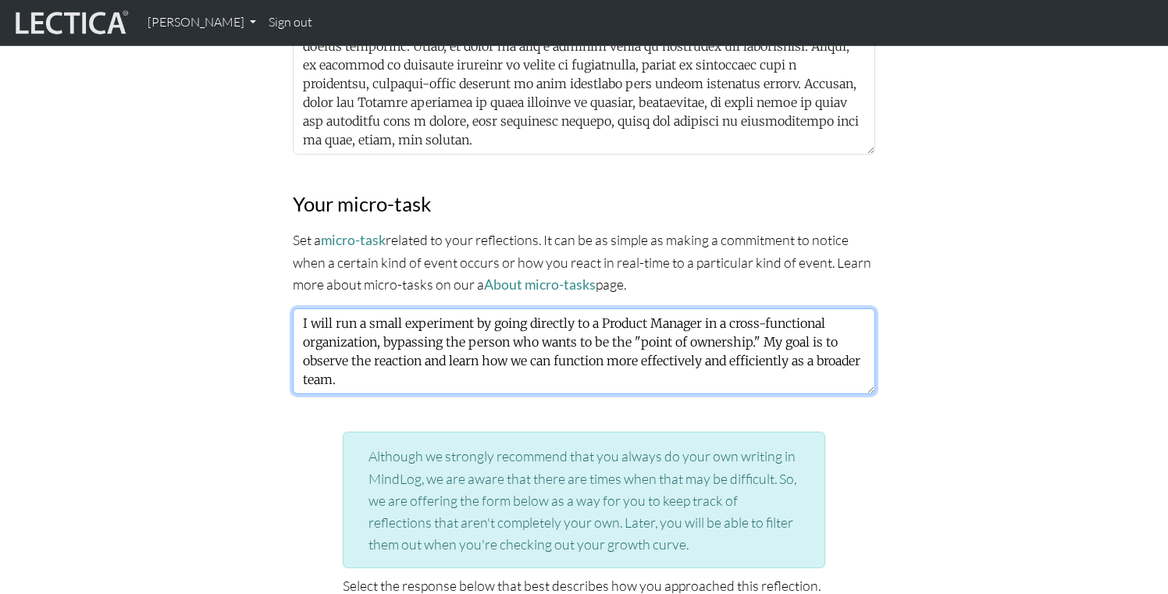
scroll to position [0, 0]
click at [755, 340] on textarea "I will run a small experiment by going directly to a Product Manager in a cross…" at bounding box center [584, 351] width 582 height 86
click at [336, 362] on textarea "I will run a small experiment by going directly to a Product Manager in a cross…" at bounding box center [584, 351] width 582 height 86
click at [646, 358] on textarea "I will run a small experiment by going directly to a Product Manager in a cross…" at bounding box center [584, 351] width 582 height 86
click at [735, 371] on textarea "I will run a small experiment by going directly to a Product Manager in a cross…" at bounding box center [584, 351] width 582 height 86
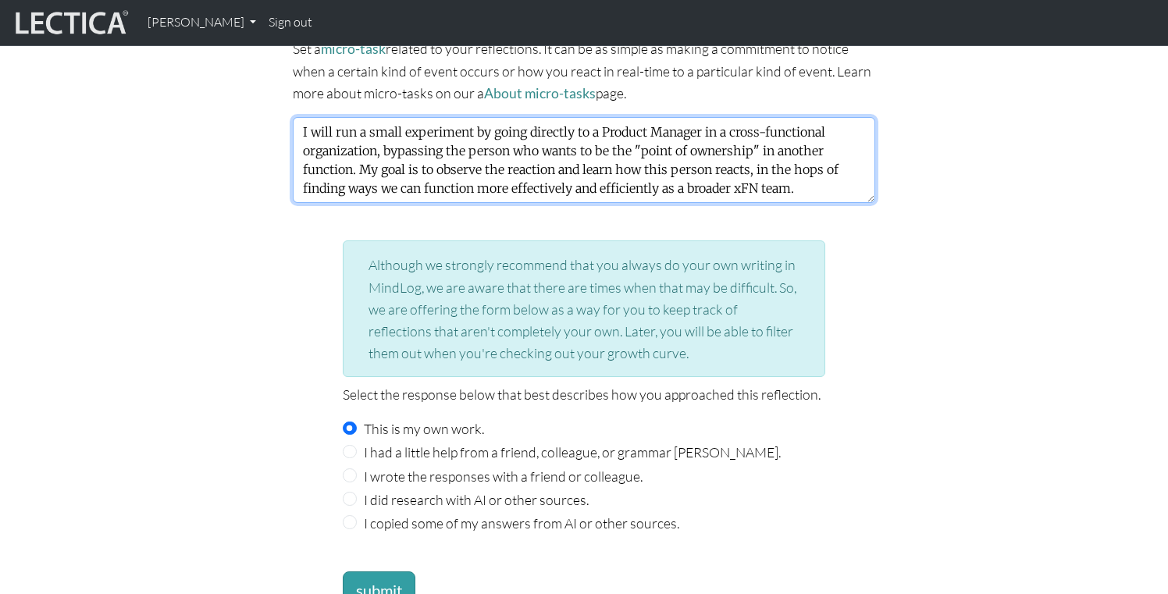
scroll to position [1524, 0]
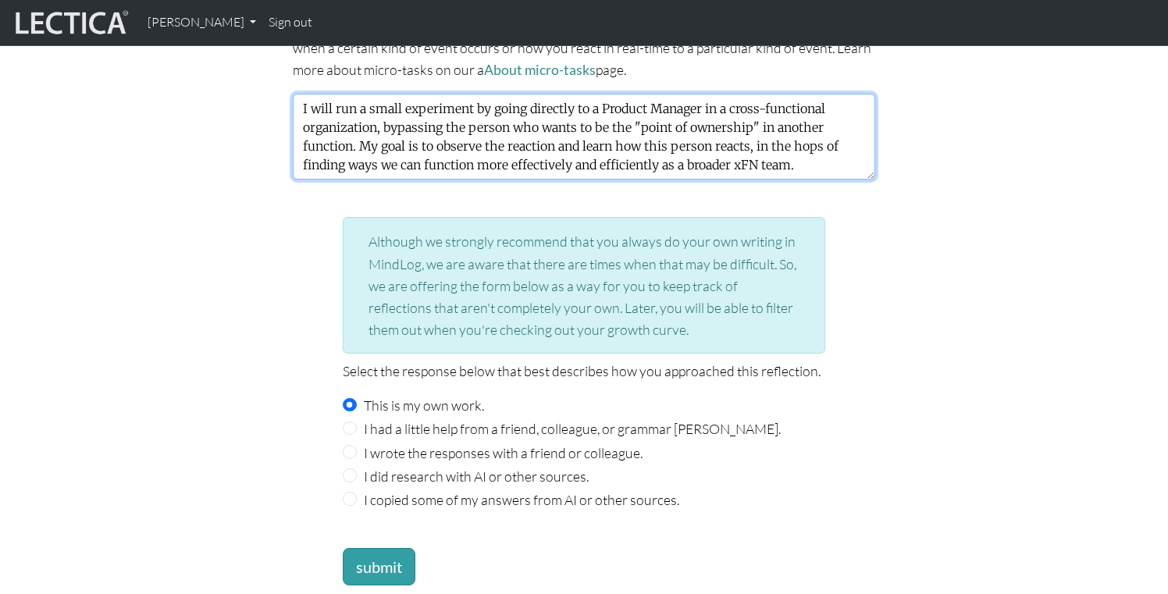
type textarea "I will run a small experiment by going directly to a Product Manager in a cross…"
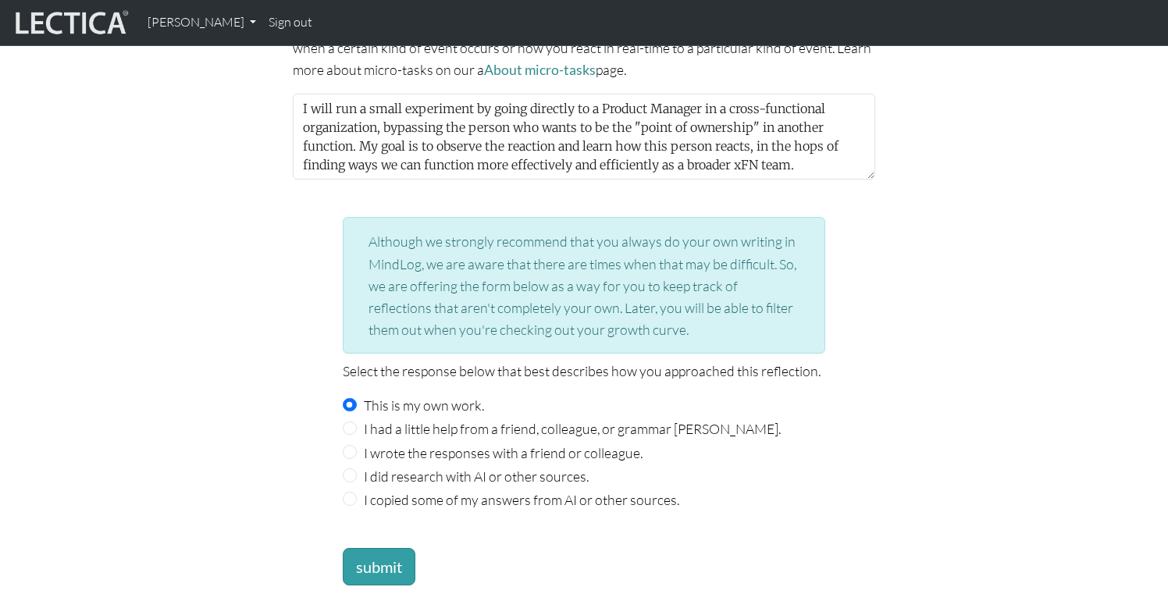
click at [553, 527] on div "Although we strongly recommend that you always do your own writing in MindLog, …" at bounding box center [583, 401] width 501 height 369
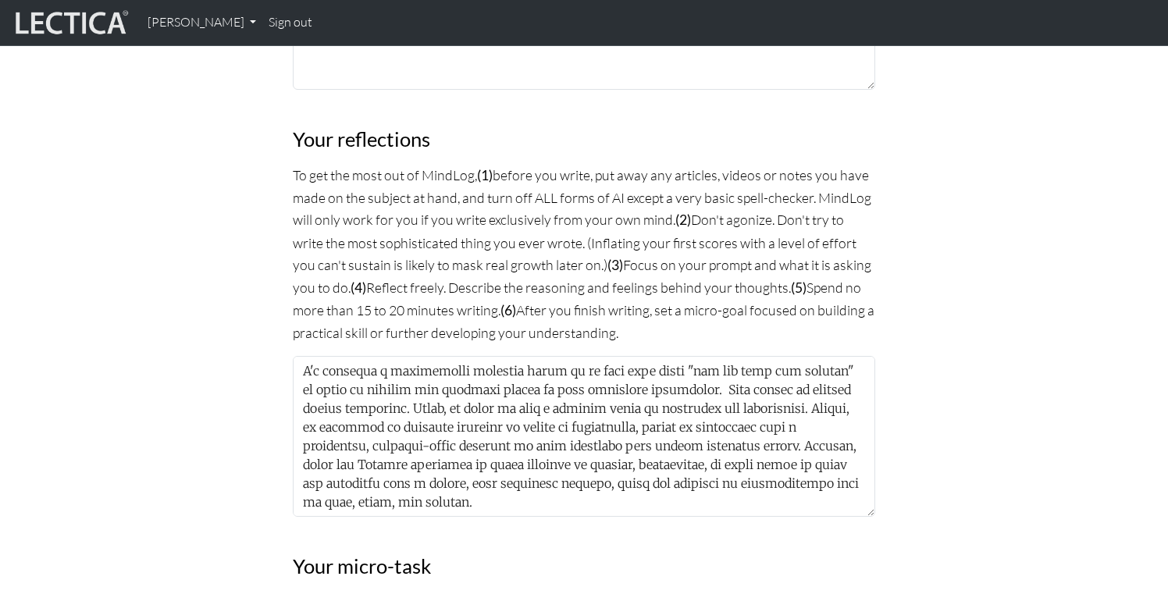
scroll to position [945, 0]
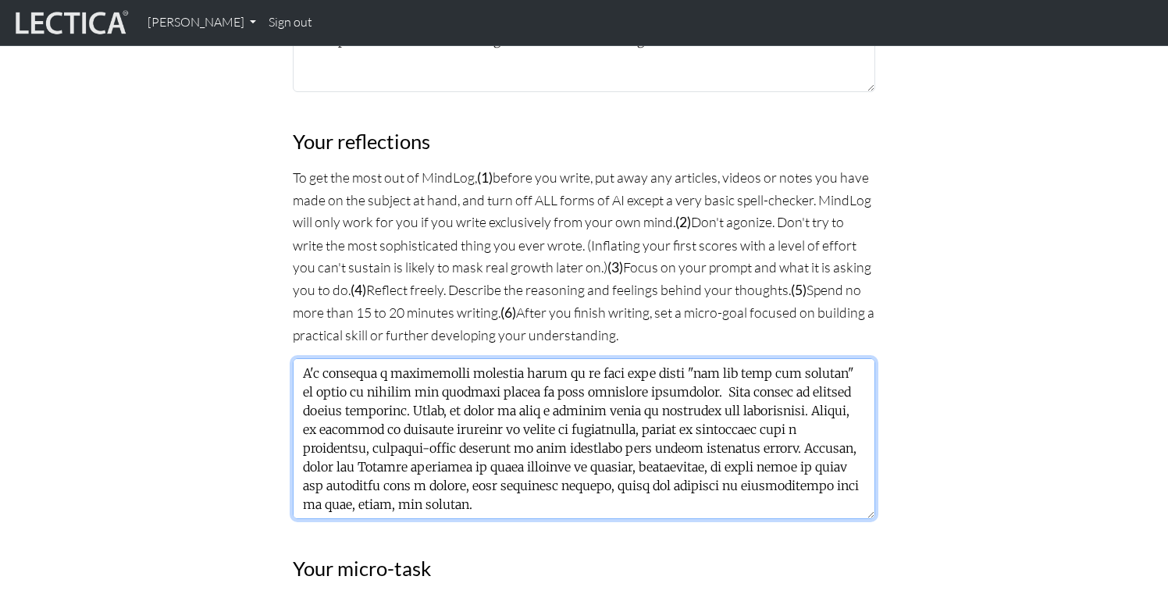
click at [475, 373] on textarea at bounding box center [584, 438] width 582 height 161
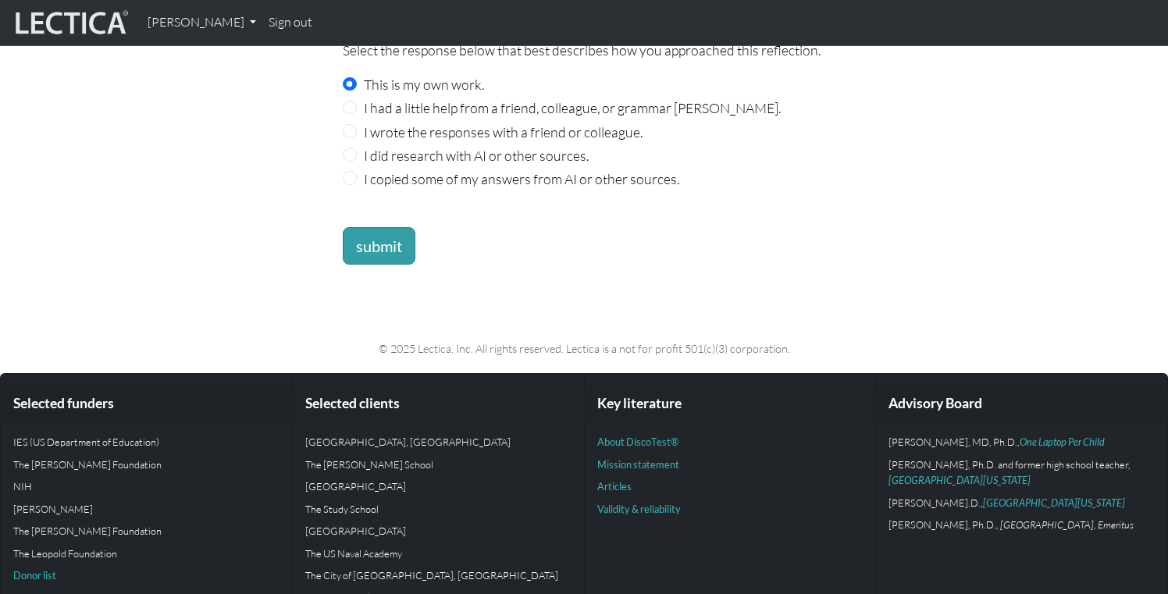
scroll to position [1870, 0]
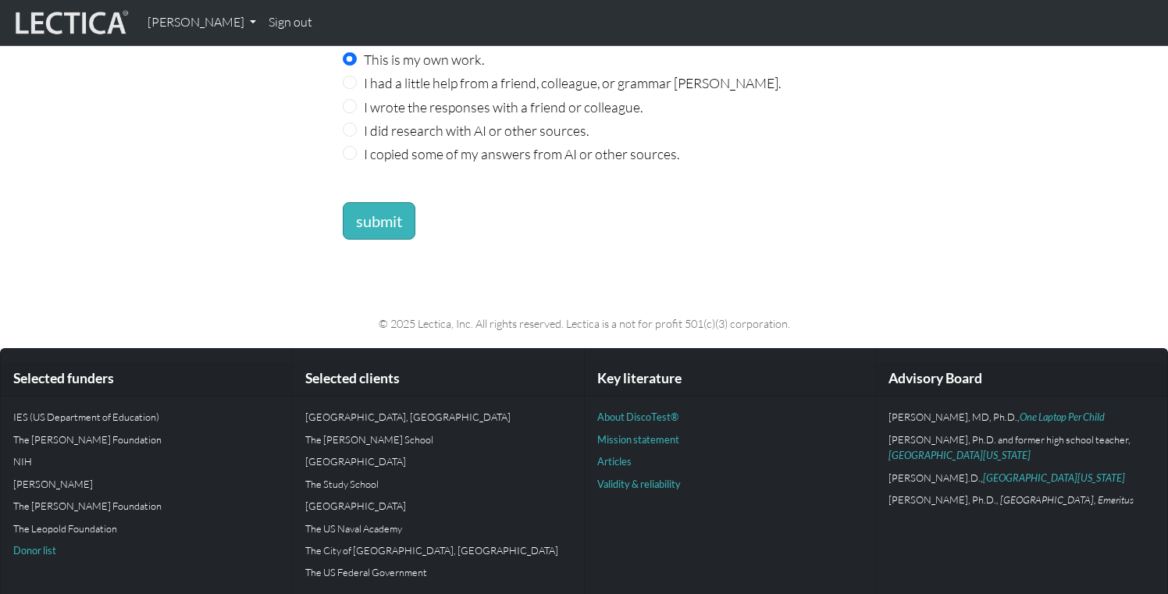
type textarea "This week, I saw my leadership frameworks merge into a virtuous cycle. By apply…"
click at [382, 202] on button "submit" at bounding box center [379, 220] width 73 height 37
